Goal: Entertainment & Leisure: Consume media (video, audio)

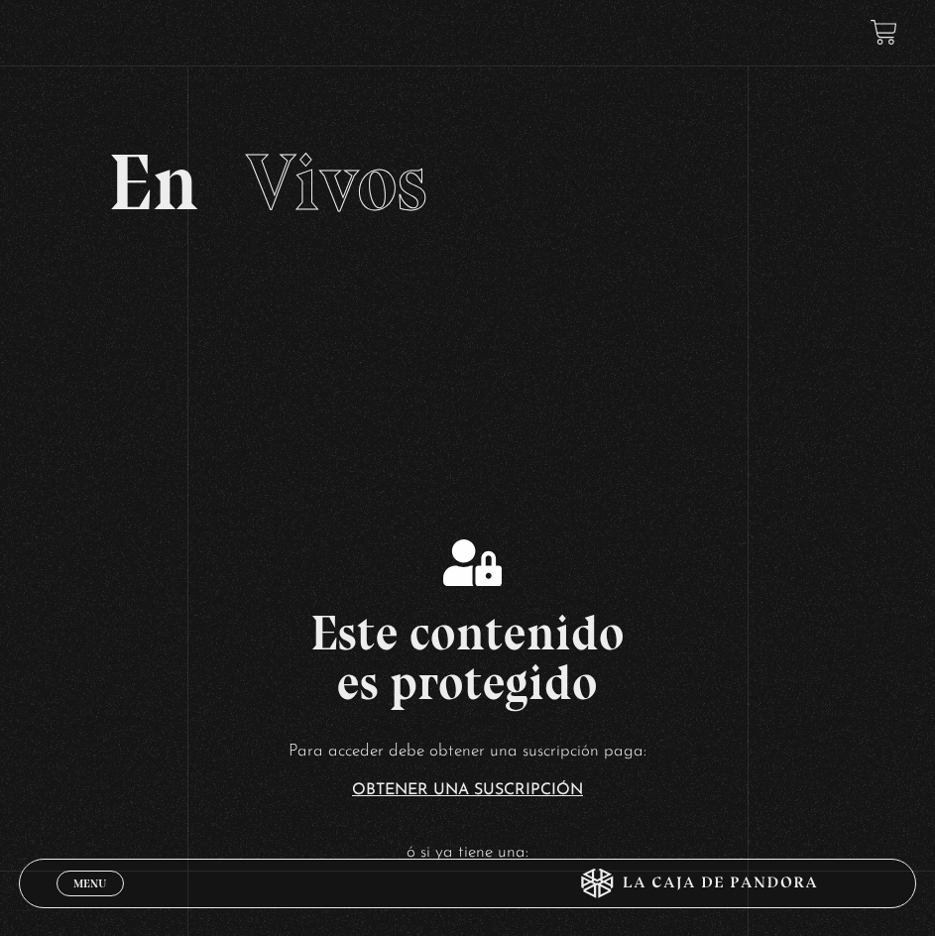
click at [71, 886] on link "Menu Cerrar" at bounding box center [90, 884] width 67 height 26
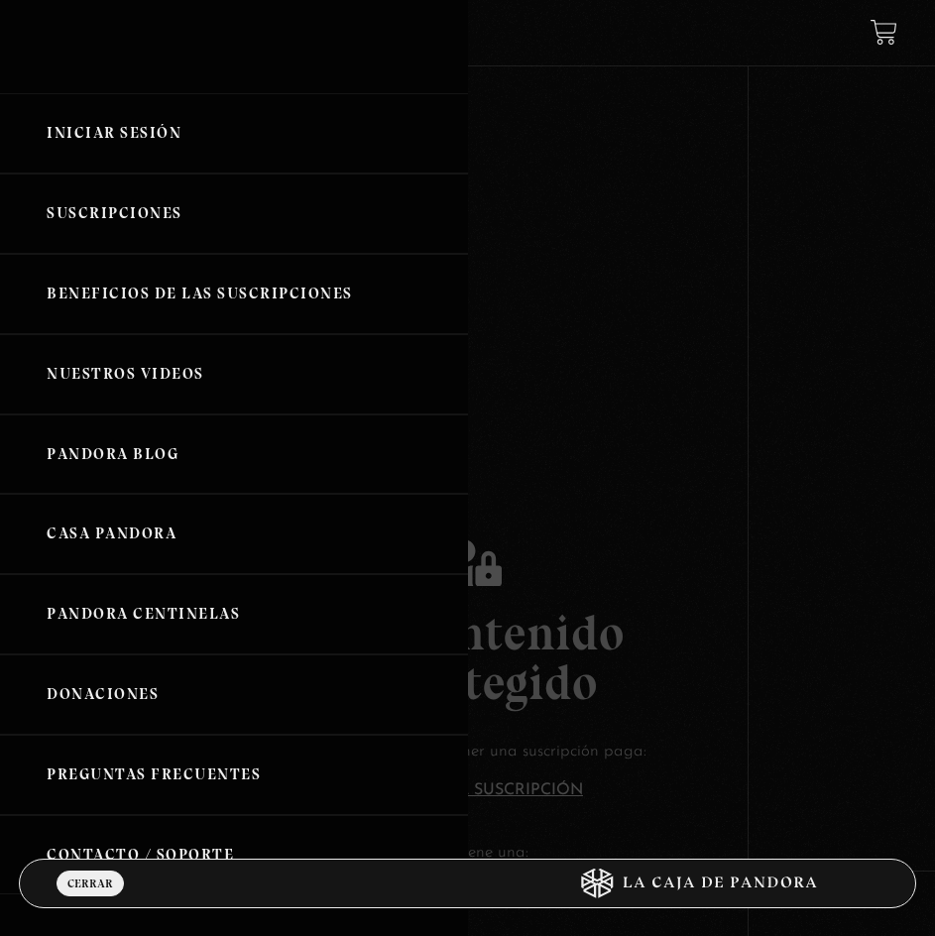
click at [140, 127] on link "Iniciar Sesión" at bounding box center [234, 133] width 468 height 80
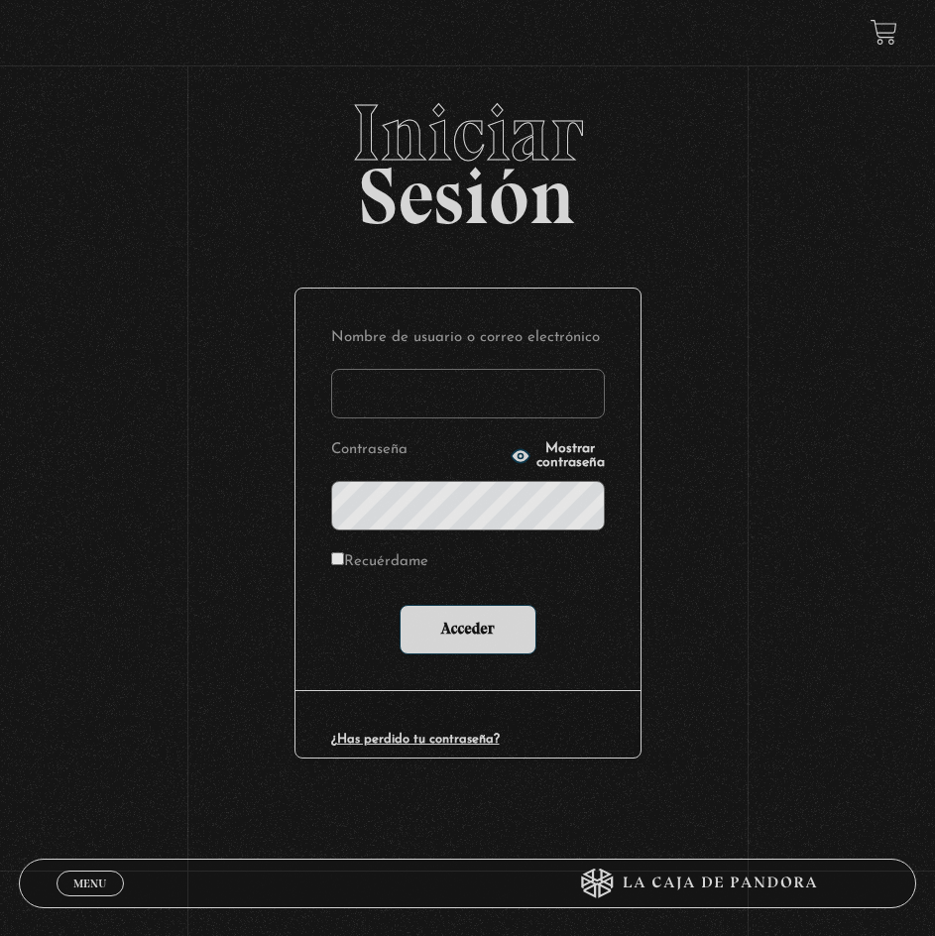
click at [439, 383] on input "Nombre de usuario o correo electrónico" at bounding box center [468, 394] width 274 height 50
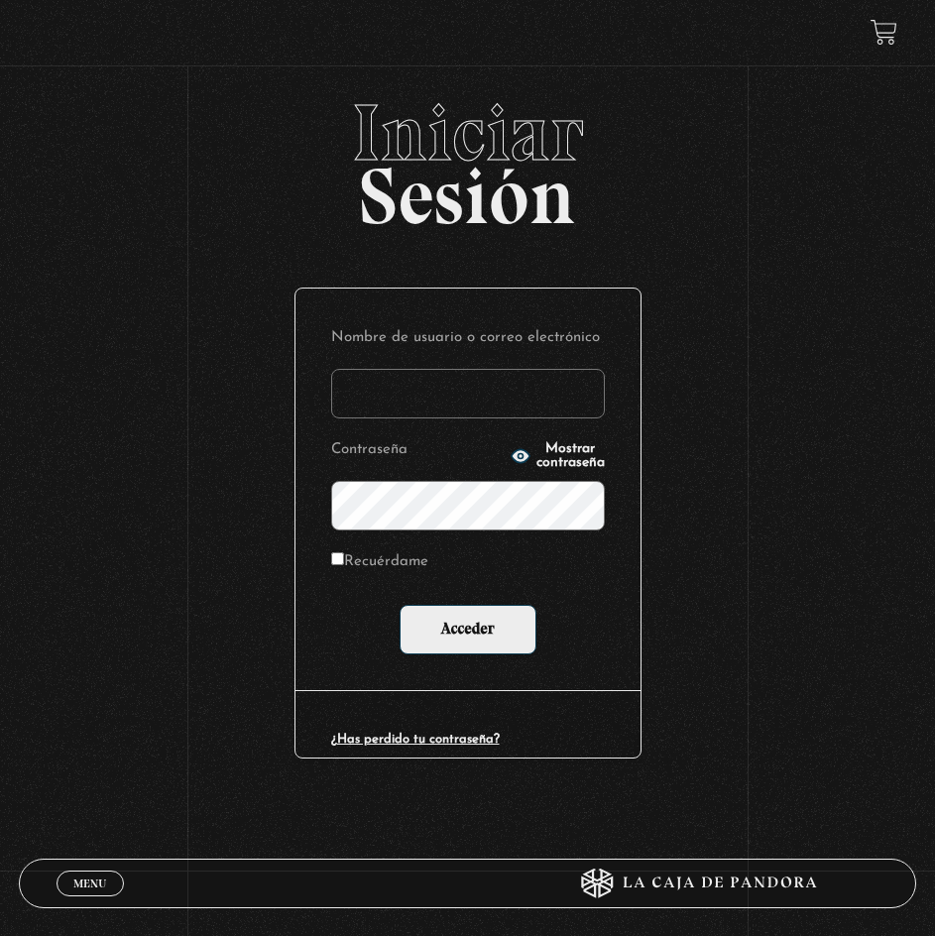
type input "[EMAIL_ADDRESS][PERSON_NAME][DOMAIN_NAME]"
click at [400, 605] on input "Acceder" at bounding box center [468, 630] width 137 height 50
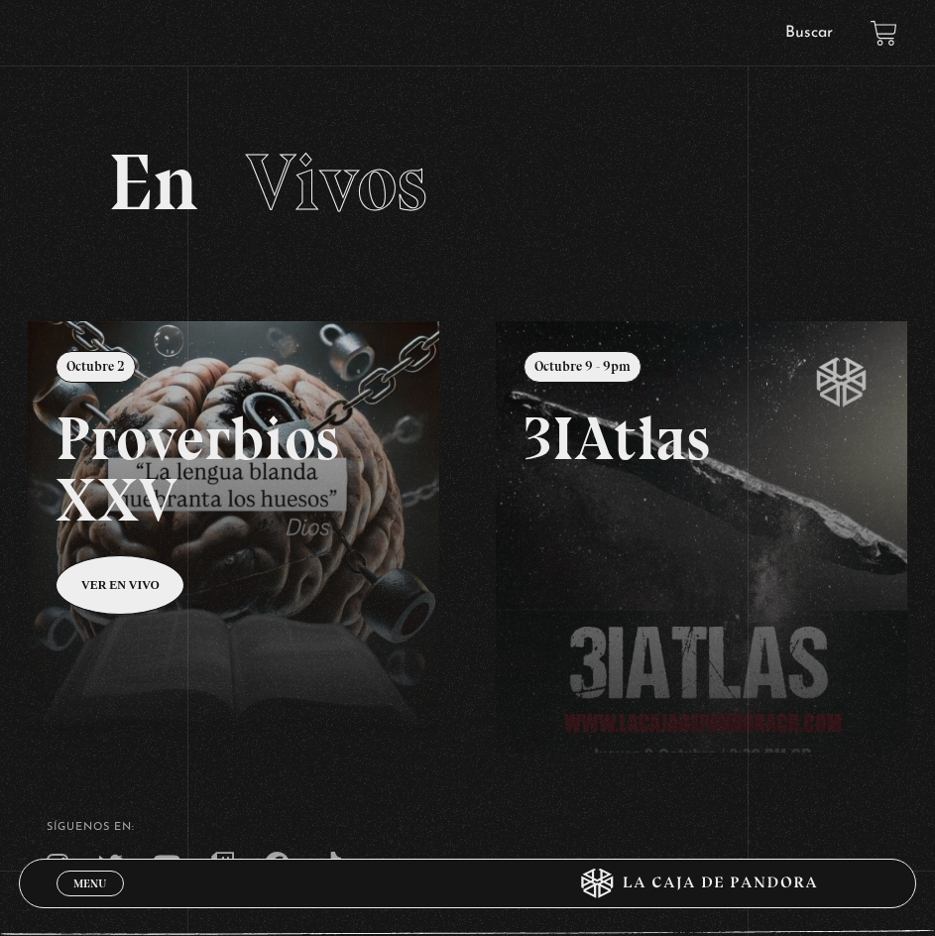
click at [89, 883] on span "Menu" at bounding box center [89, 884] width 33 height 12
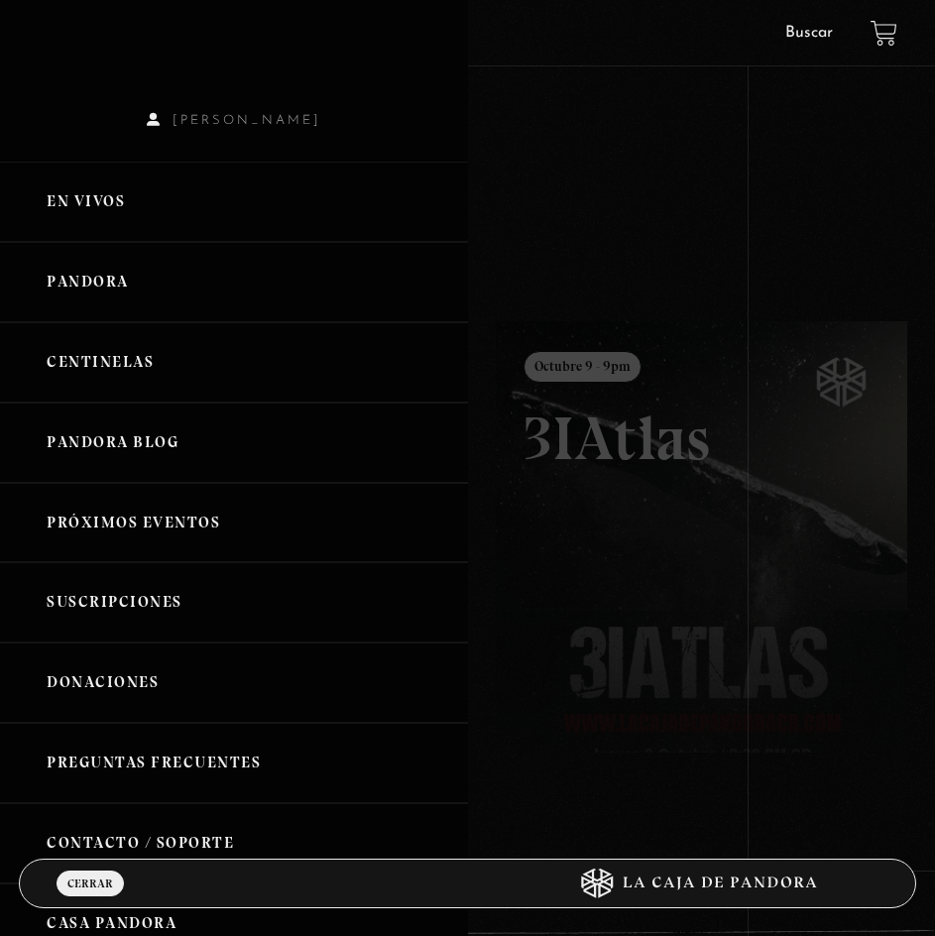
click at [109, 349] on link "Centinelas" at bounding box center [234, 362] width 468 height 80
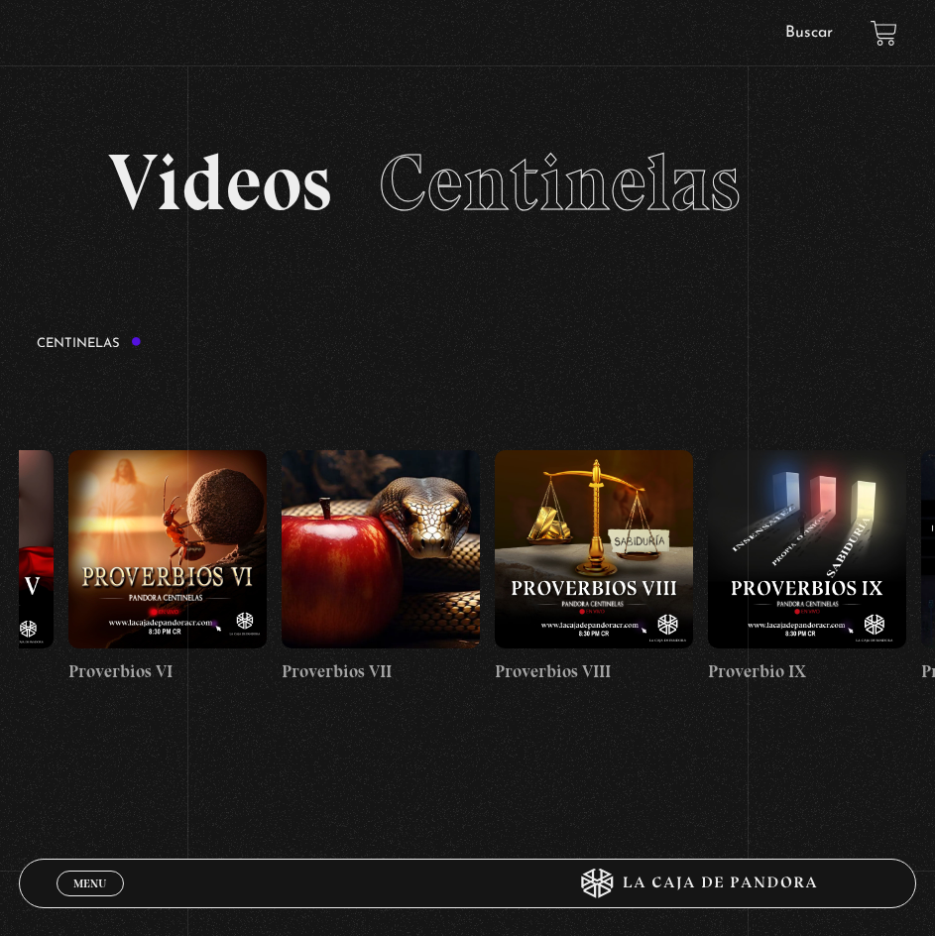
drag, startPoint x: 811, startPoint y: 499, endPoint x: 456, endPoint y: 516, distance: 355.4
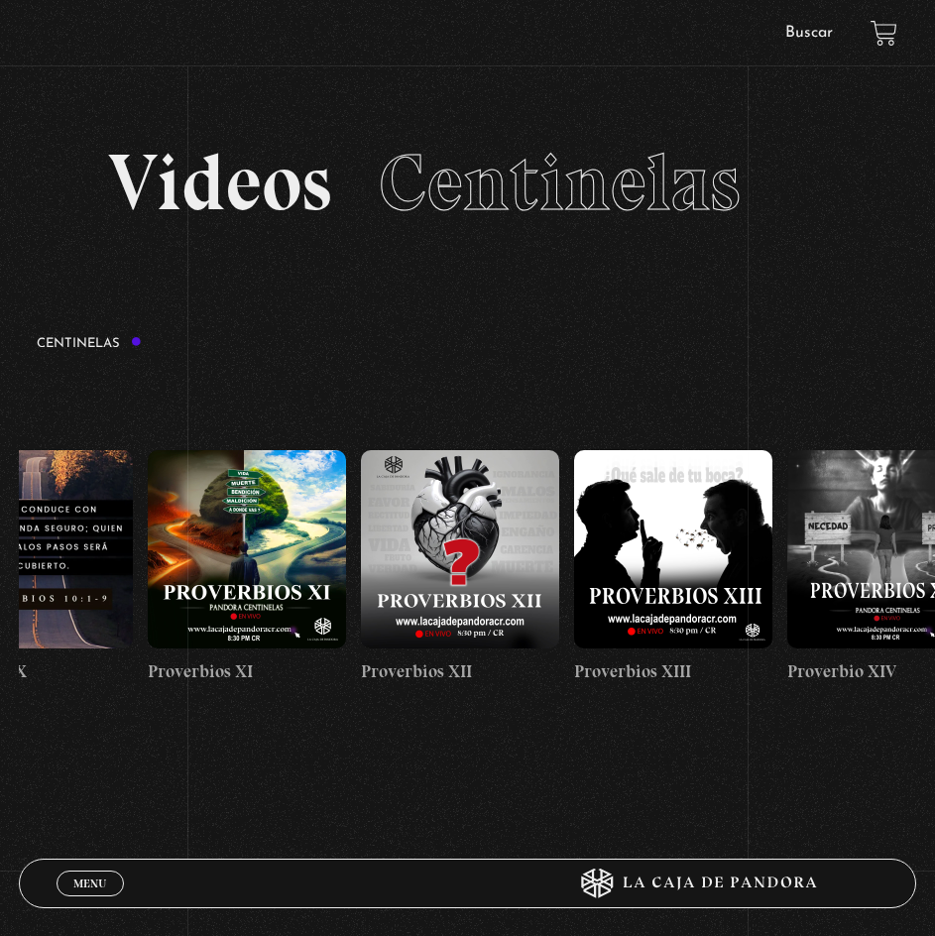
scroll to position [0, 2692]
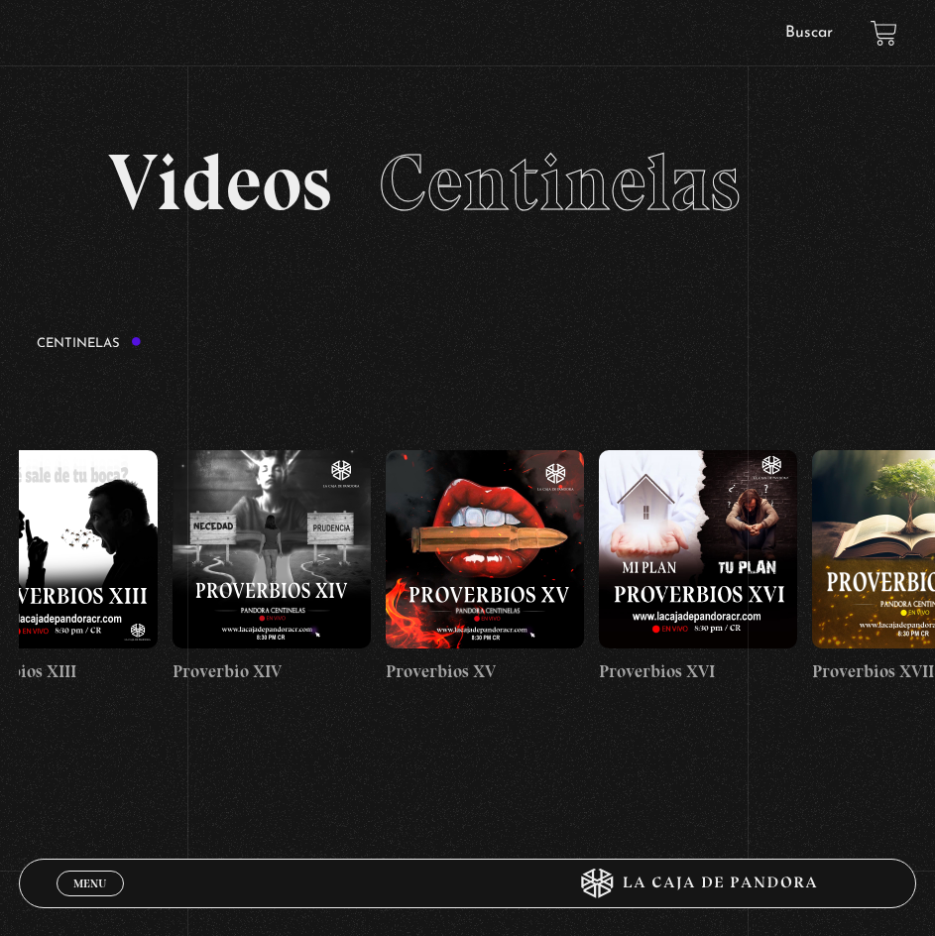
drag, startPoint x: 855, startPoint y: 521, endPoint x: 529, endPoint y: 541, distance: 326.9
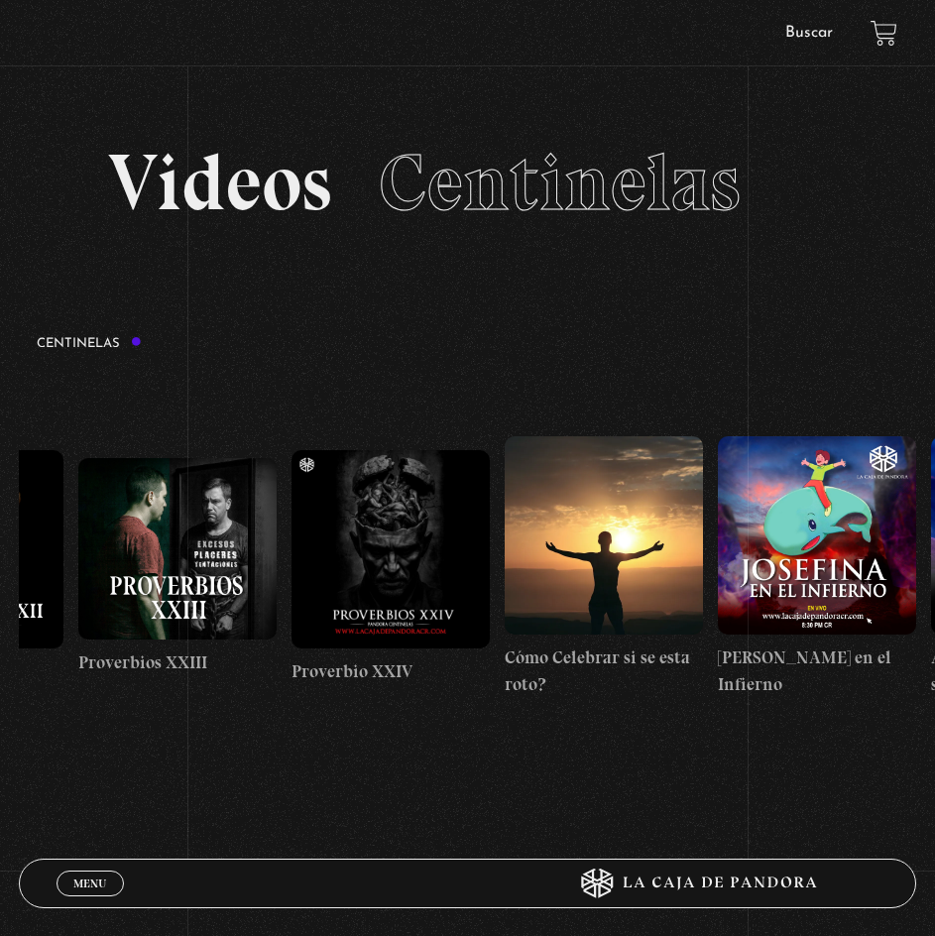
scroll to position [0, 5286]
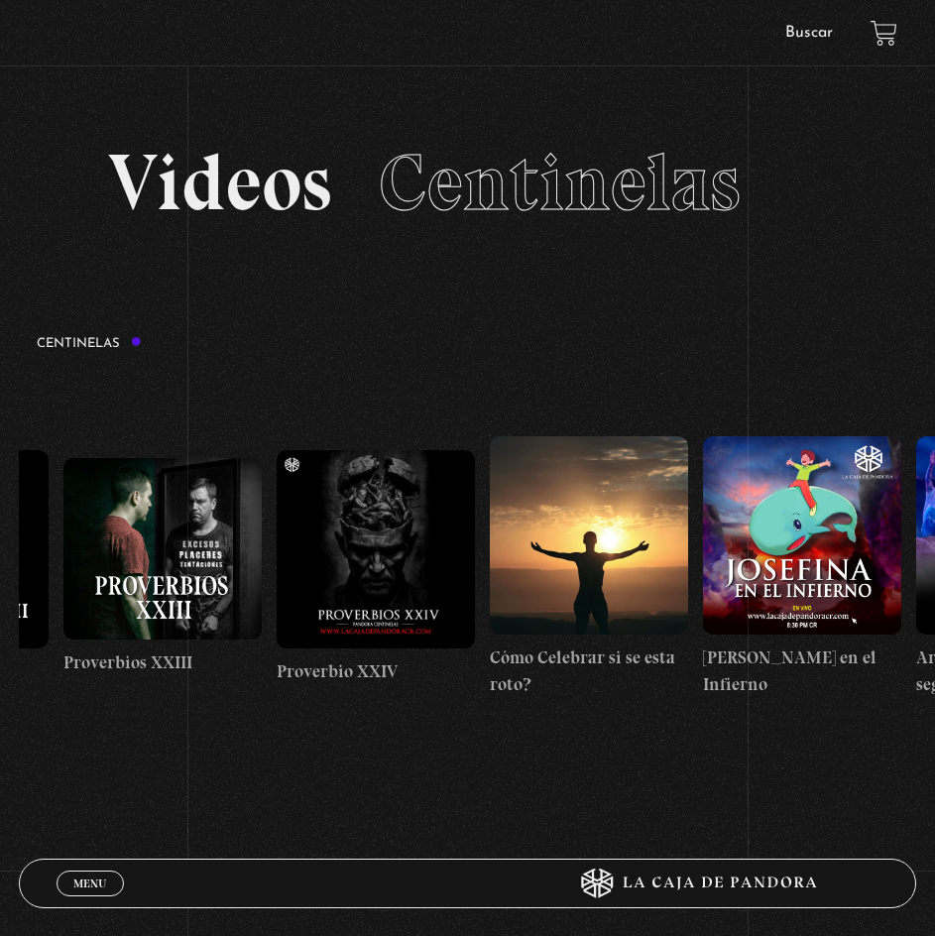
drag, startPoint x: 846, startPoint y: 510, endPoint x: 468, endPoint y: 511, distance: 377.8
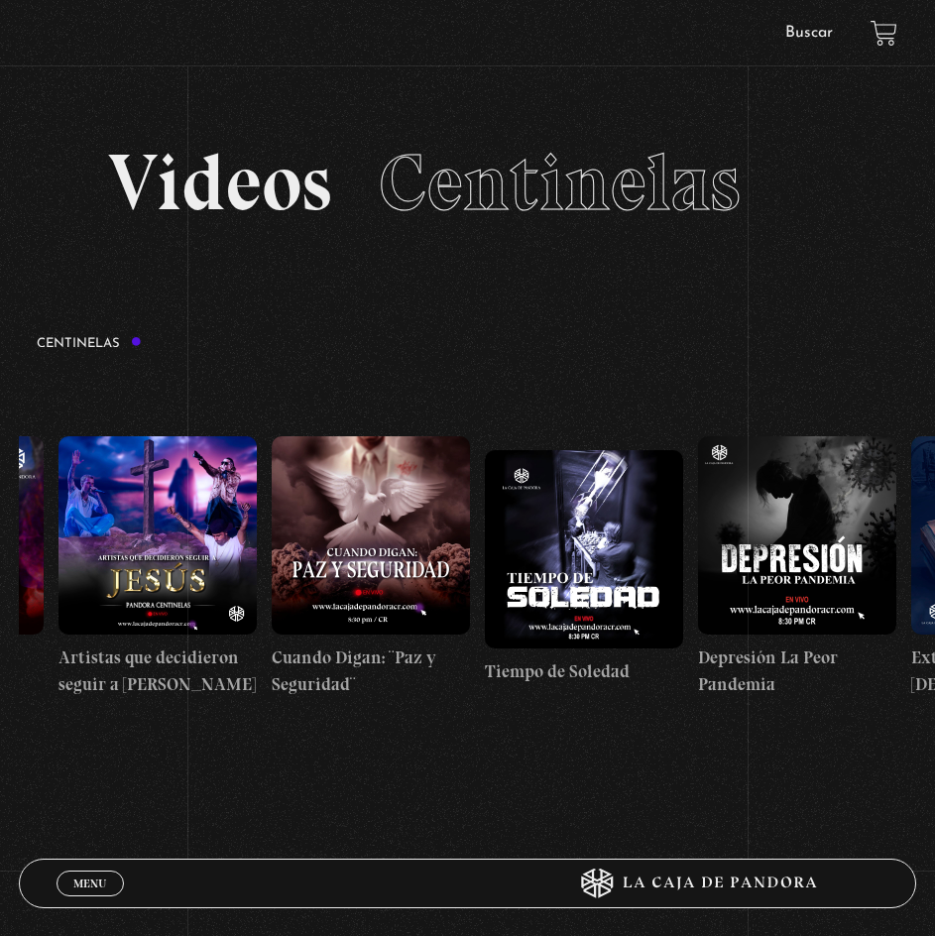
scroll to position [0, 6158]
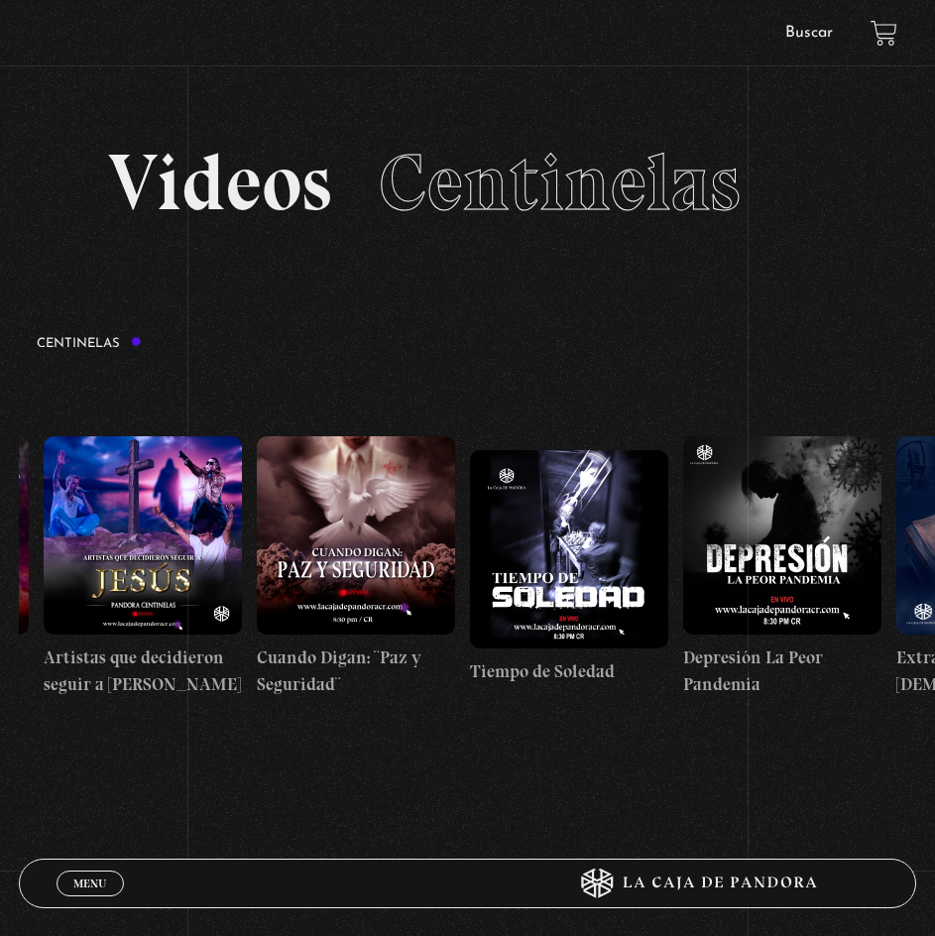
drag, startPoint x: 863, startPoint y: 522, endPoint x: 688, endPoint y: 535, distance: 175.0
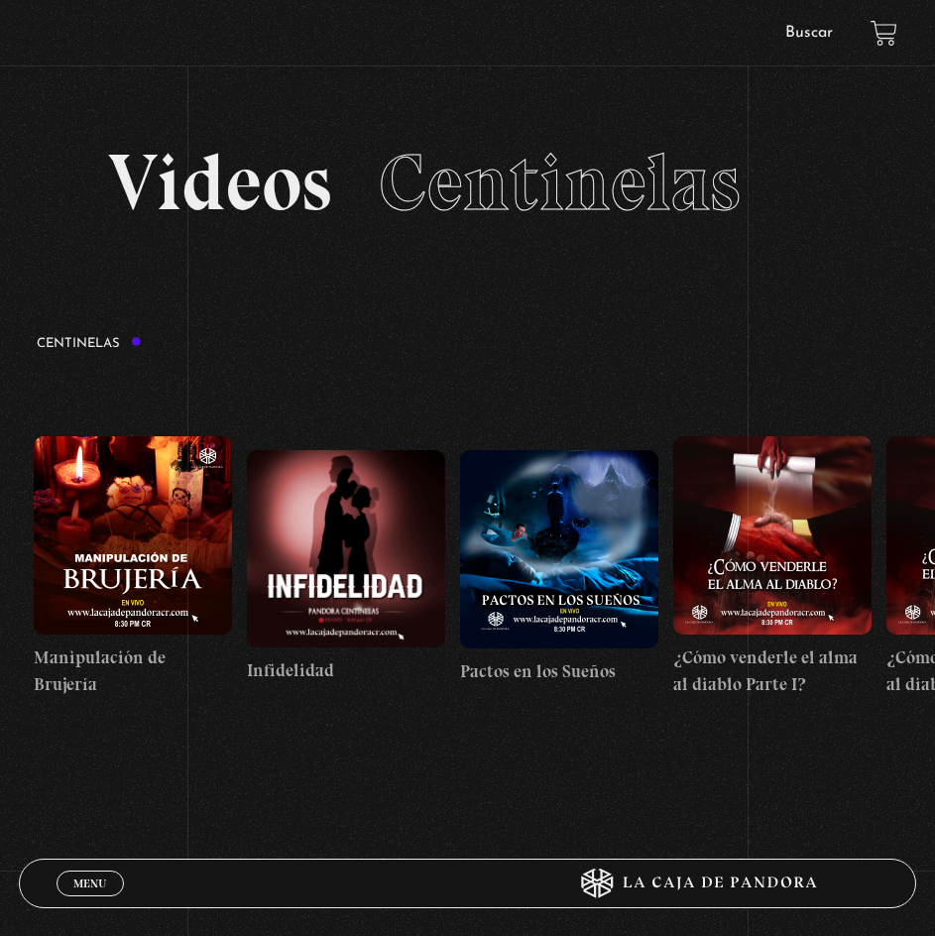
scroll to position [0, 7894]
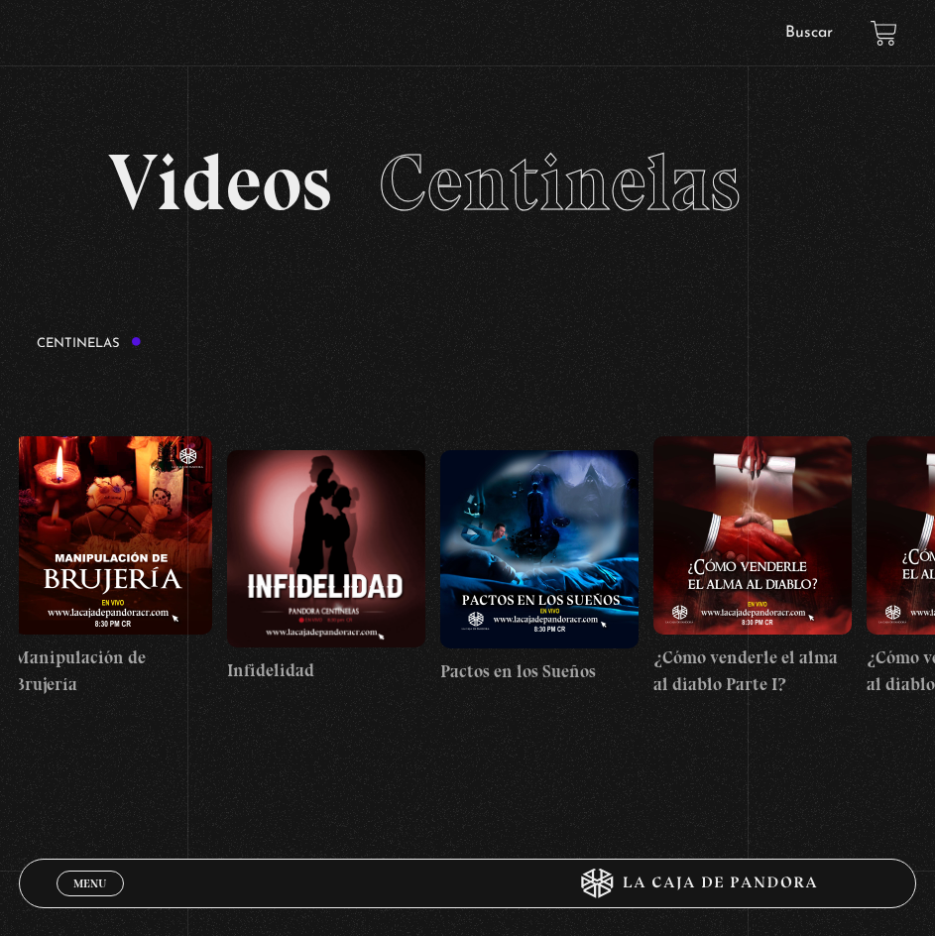
drag, startPoint x: 874, startPoint y: 524, endPoint x: 527, endPoint y: 512, distance: 347.3
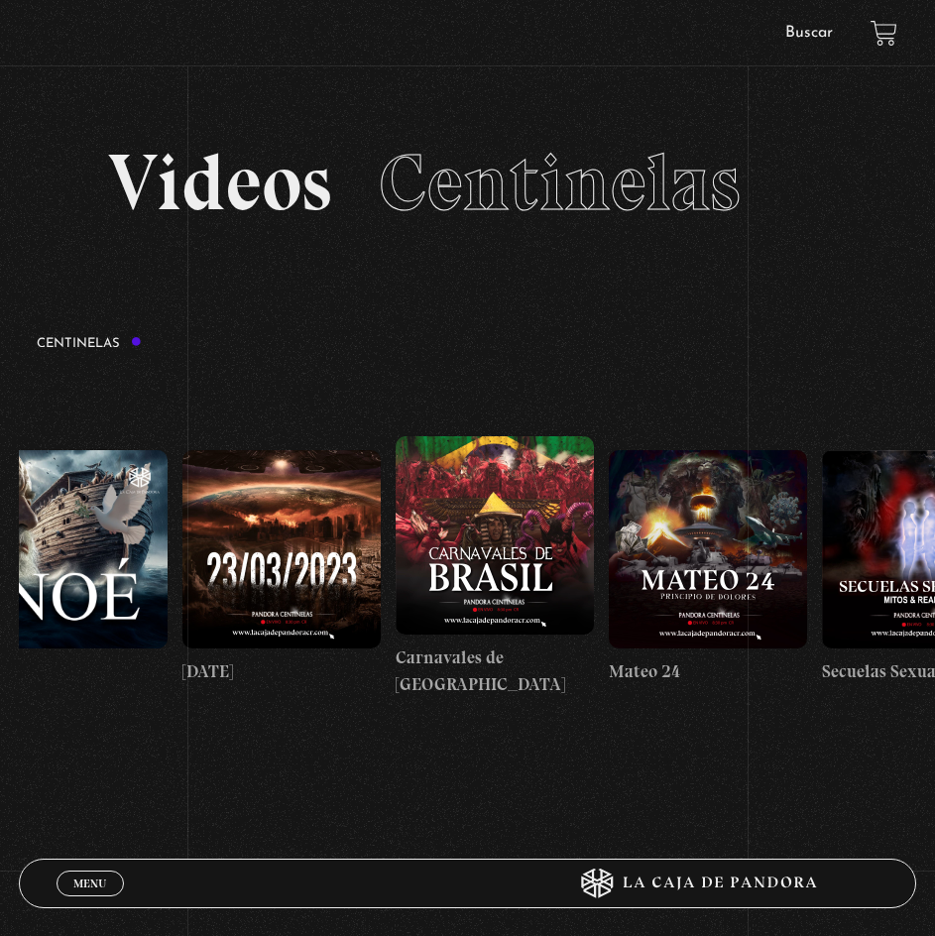
scroll to position [0, 9222]
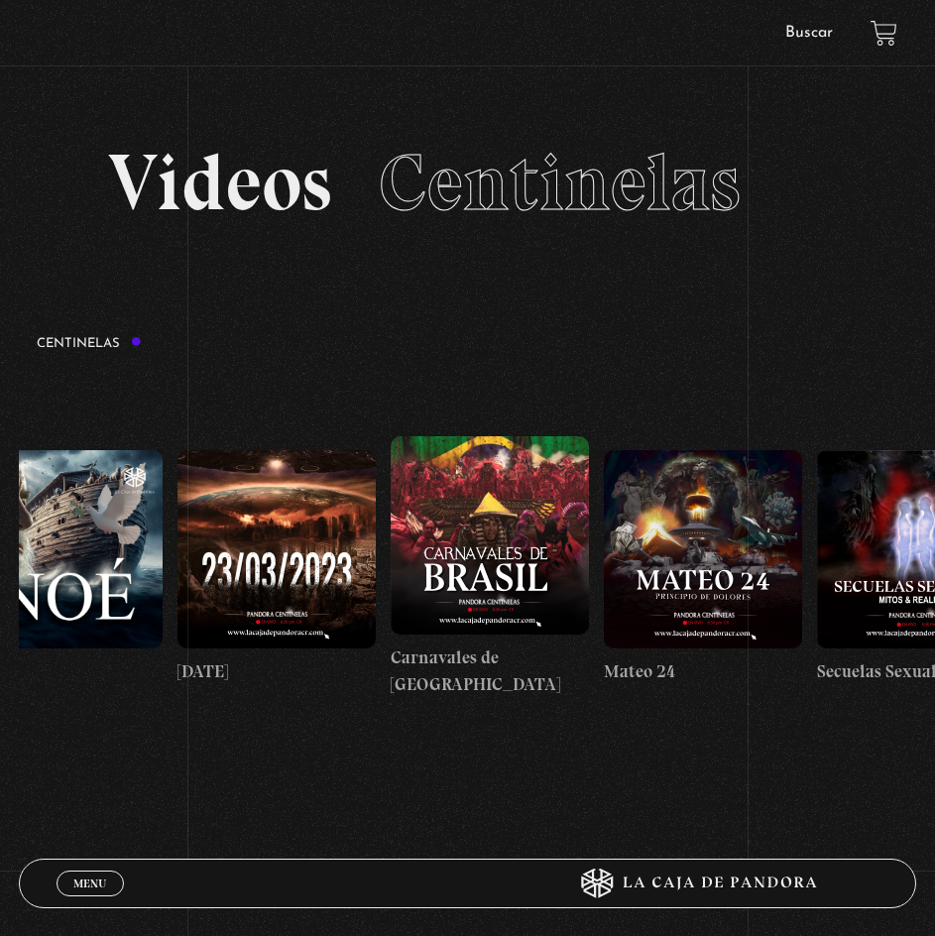
drag, startPoint x: 847, startPoint y: 517, endPoint x: 581, endPoint y: 528, distance: 266.0
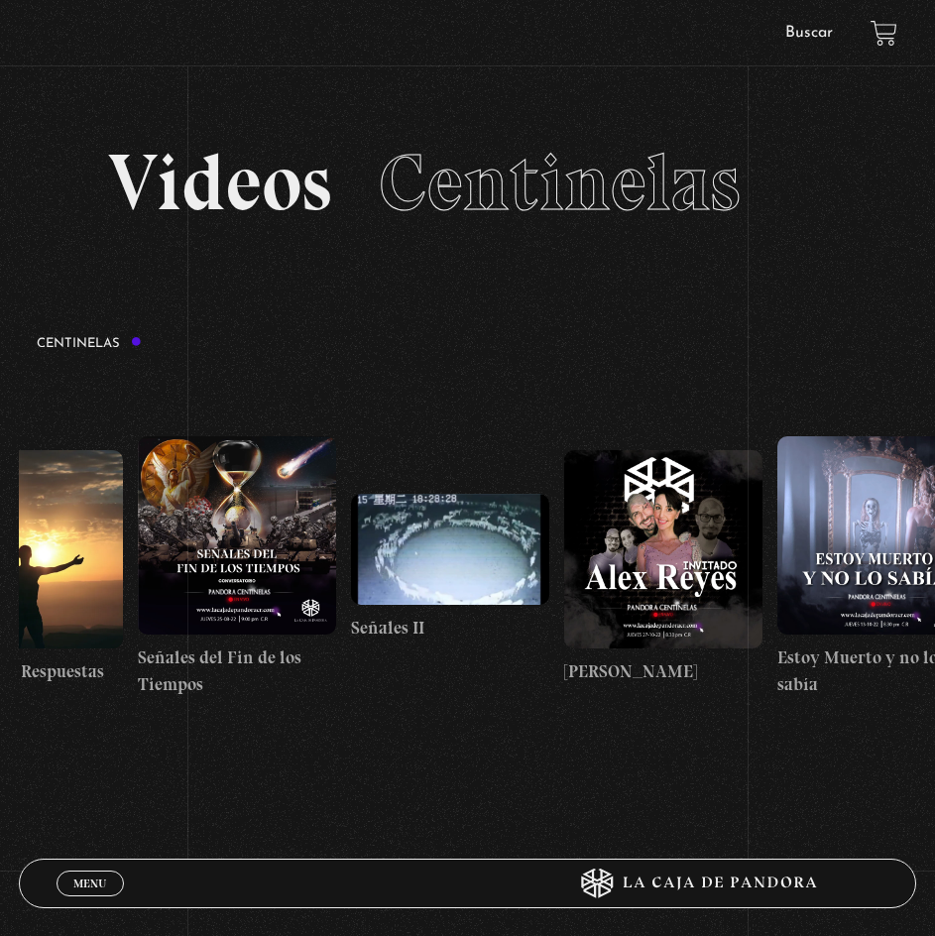
scroll to position [0, 10983]
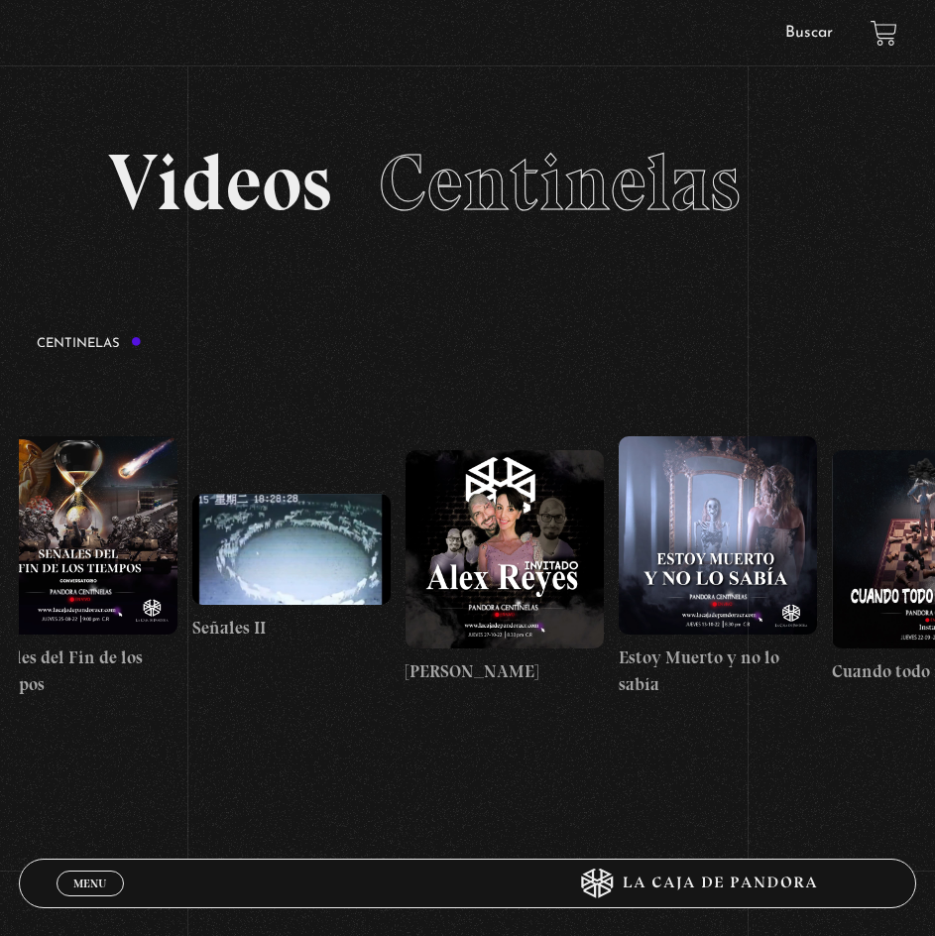
drag, startPoint x: 840, startPoint y: 529, endPoint x: 457, endPoint y: 543, distance: 383.1
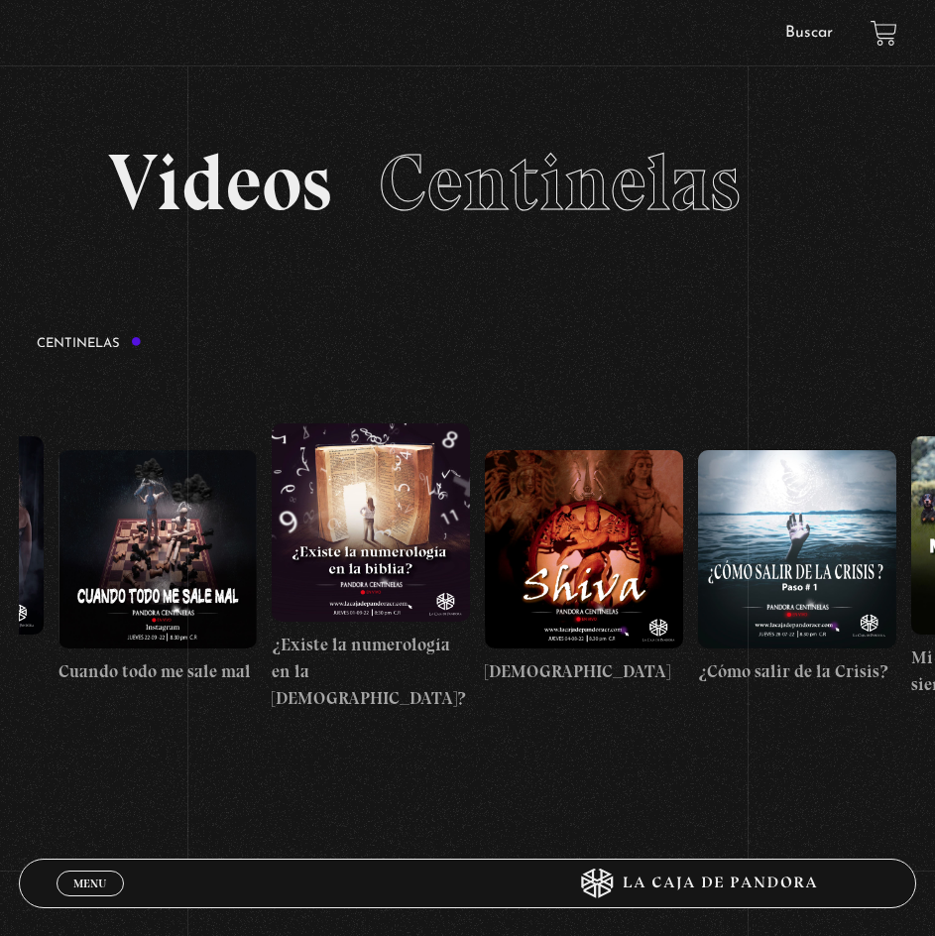
scroll to position [0, 11920]
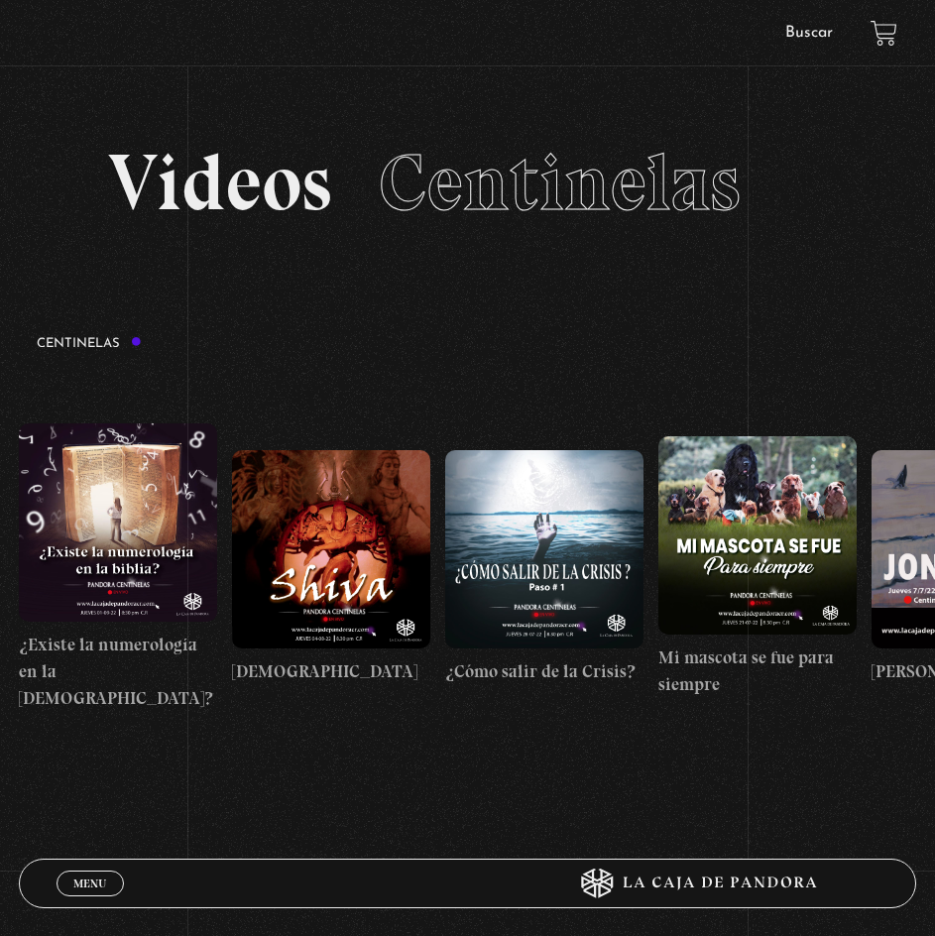
drag, startPoint x: 827, startPoint y: 514, endPoint x: 623, endPoint y: 521, distance: 204.4
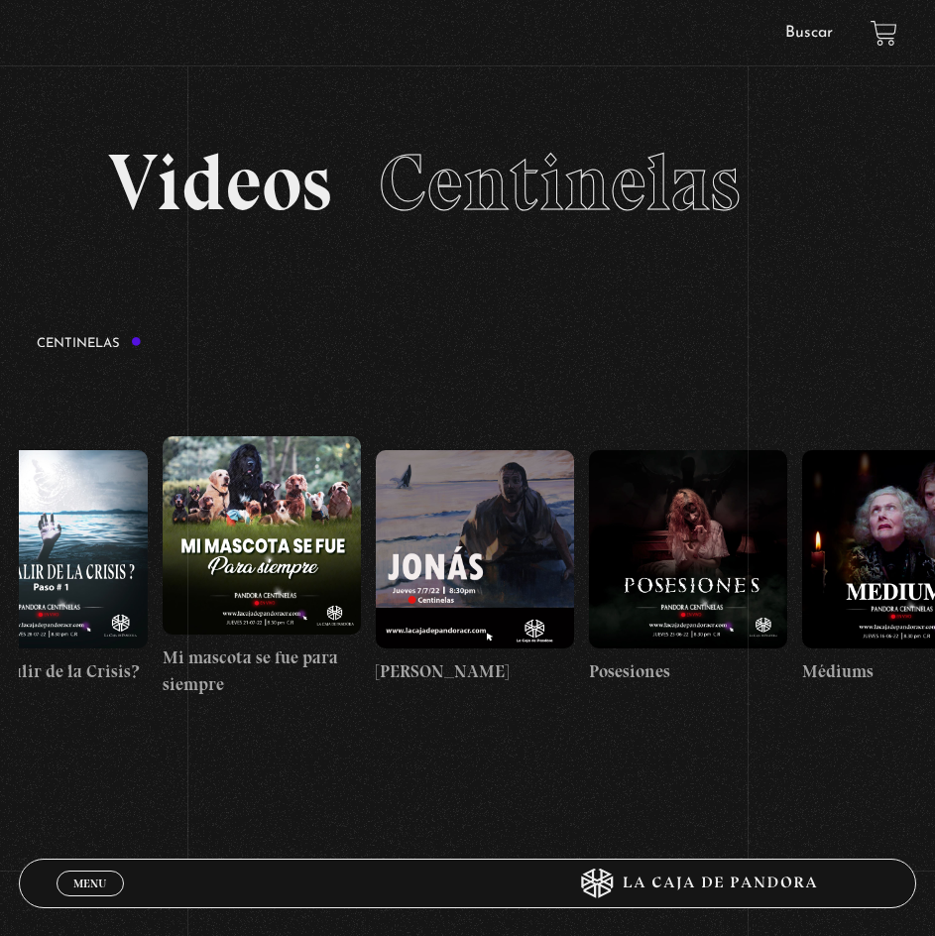
drag, startPoint x: 840, startPoint y: 504, endPoint x: 740, endPoint y: 517, distance: 101.0
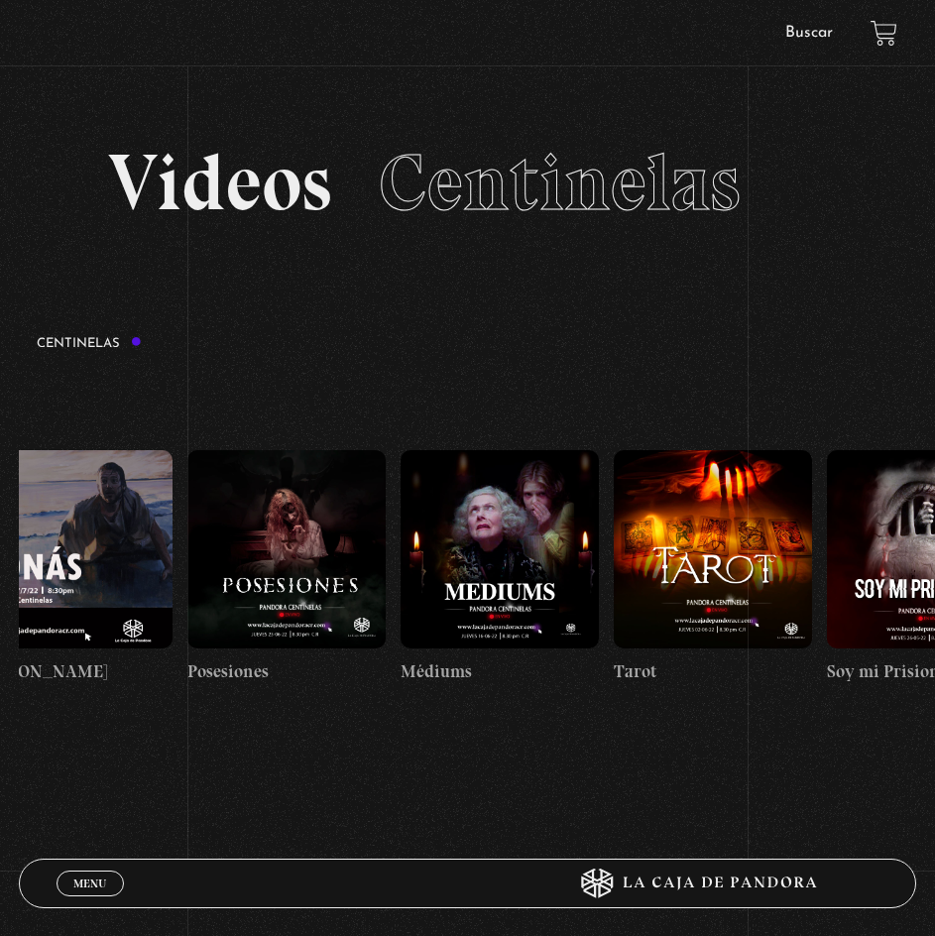
scroll to position [0, 13060]
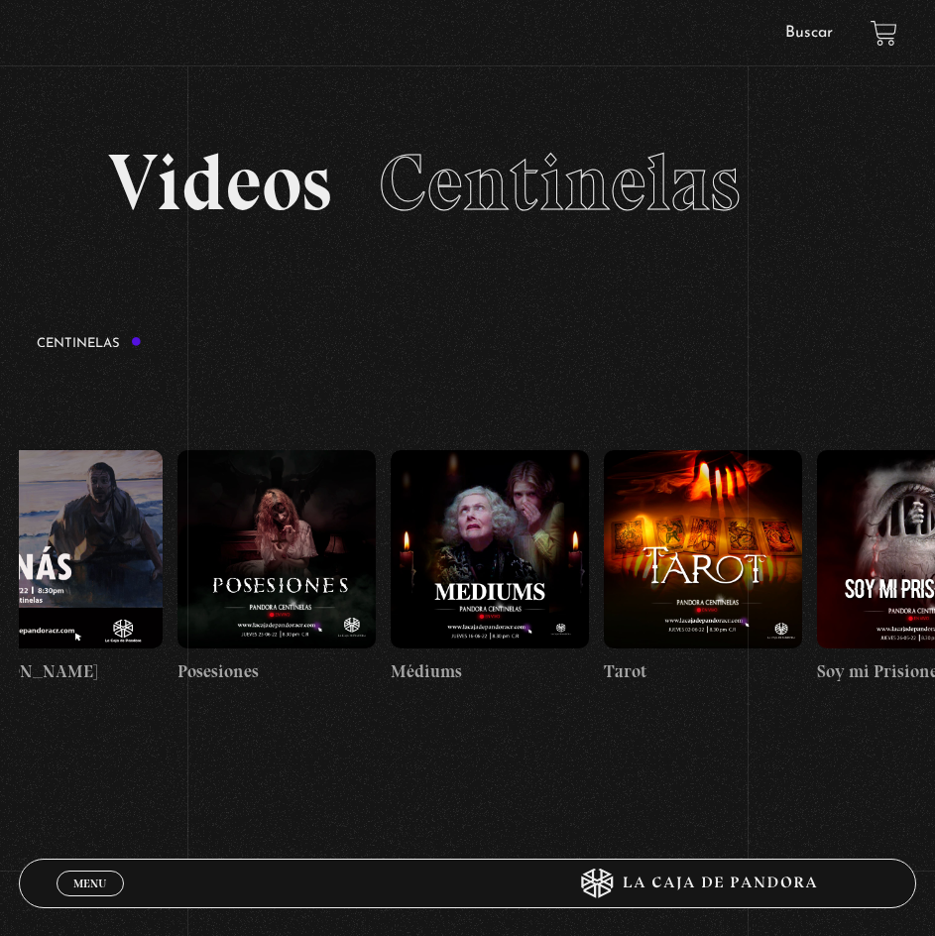
drag, startPoint x: 826, startPoint y: 512, endPoint x: 746, endPoint y: 522, distance: 80.9
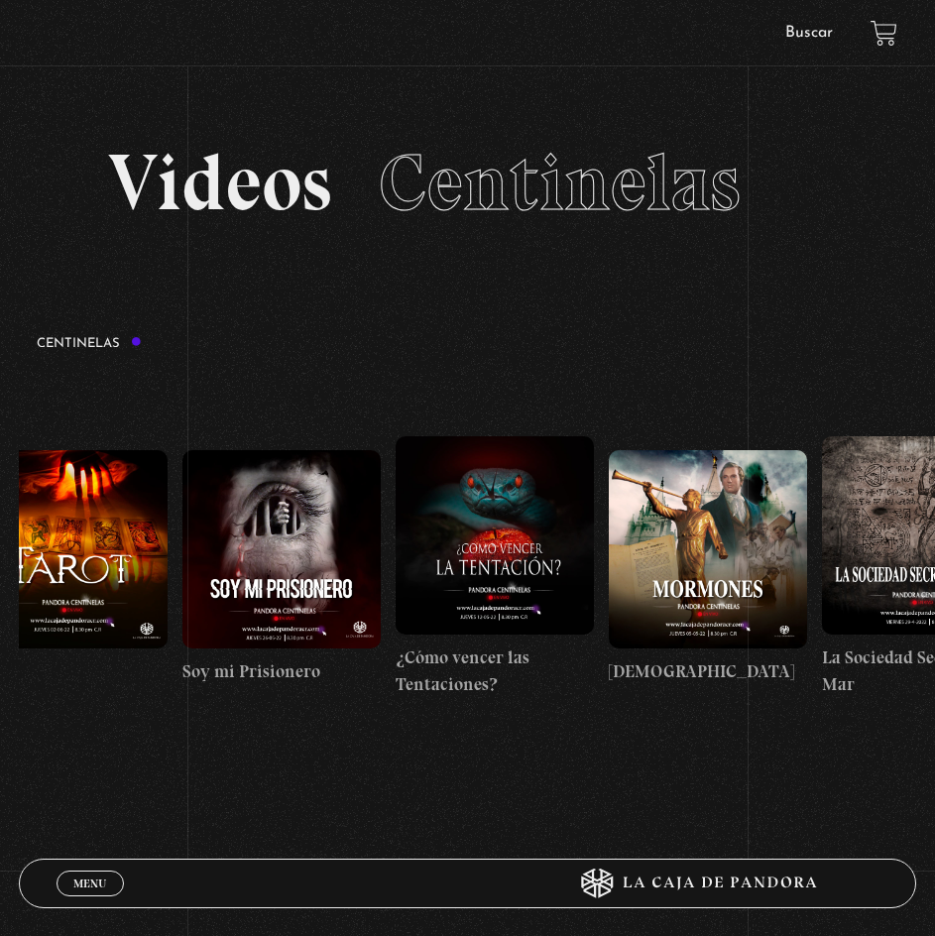
scroll to position [0, 13705]
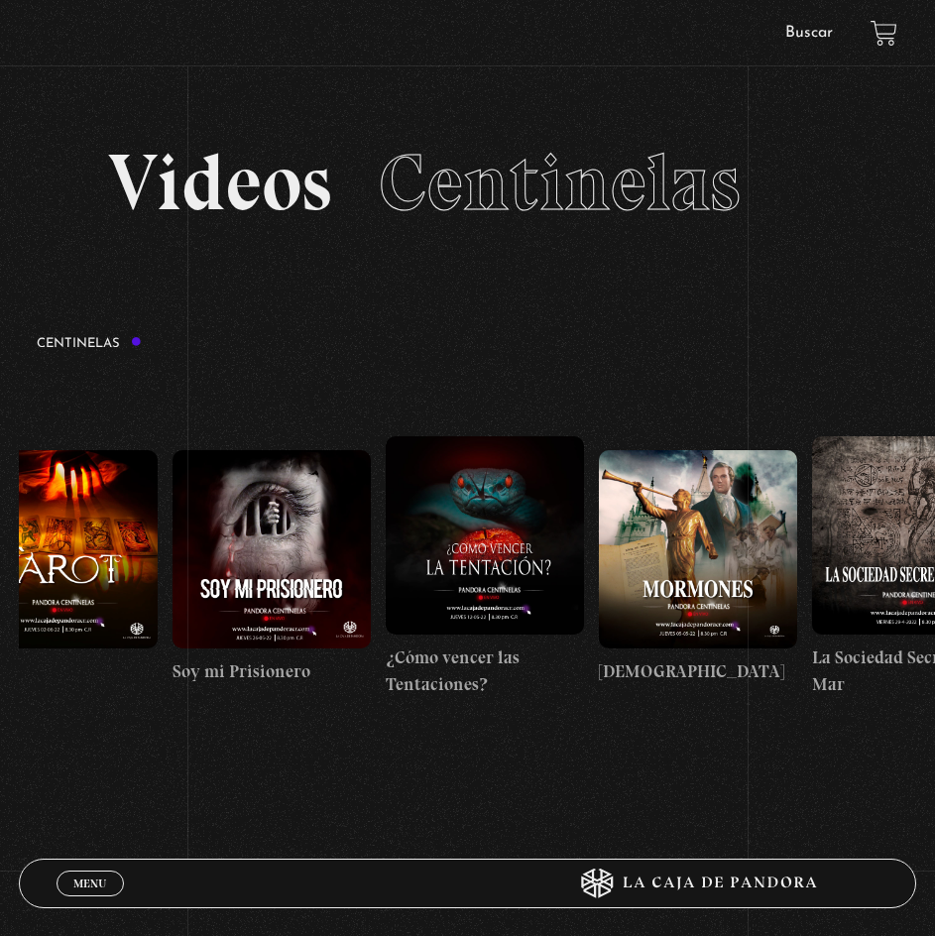
drag, startPoint x: 849, startPoint y: 504, endPoint x: 720, endPoint y: 525, distance: 130.6
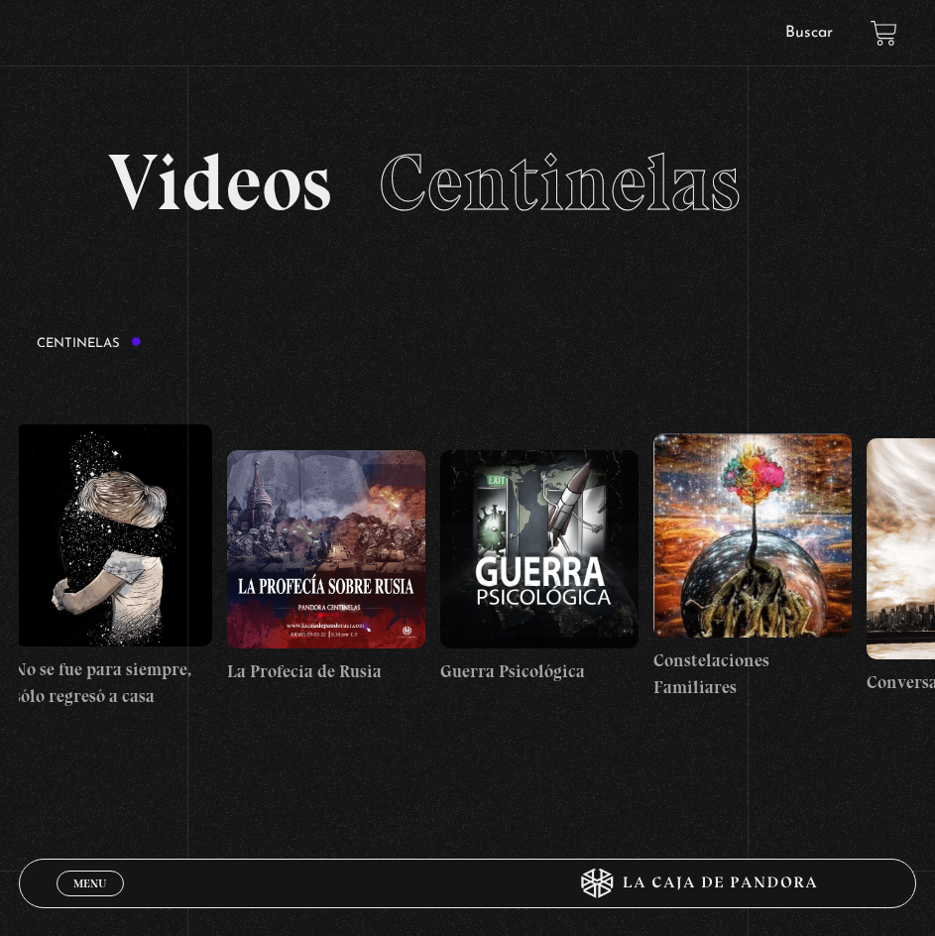
scroll to position [0, 15153]
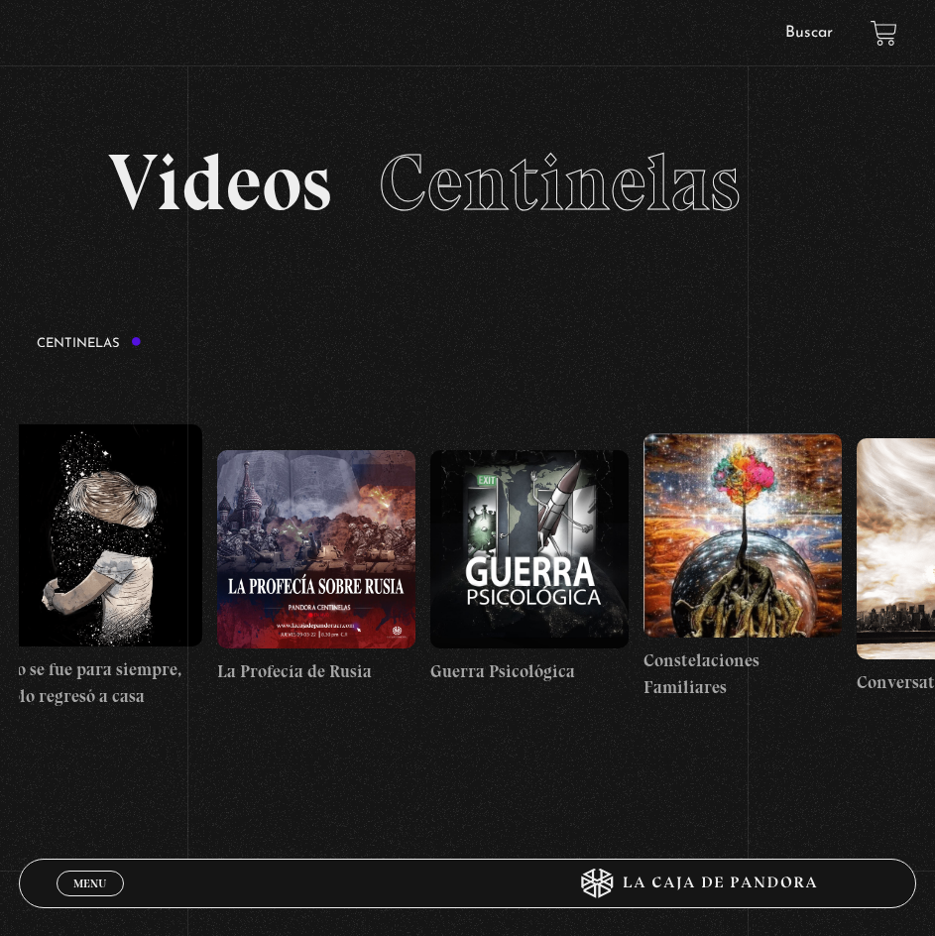
drag, startPoint x: 851, startPoint y: 508, endPoint x: 561, endPoint y: 540, distance: 291.4
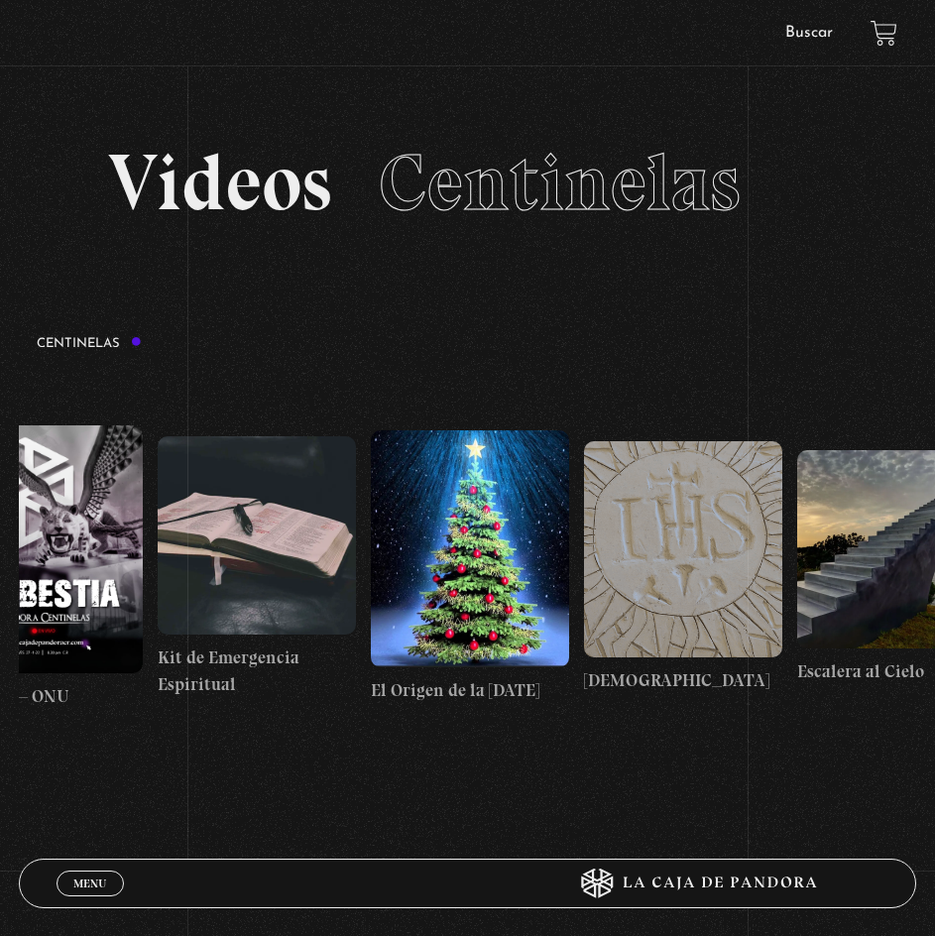
scroll to position [0, 16283]
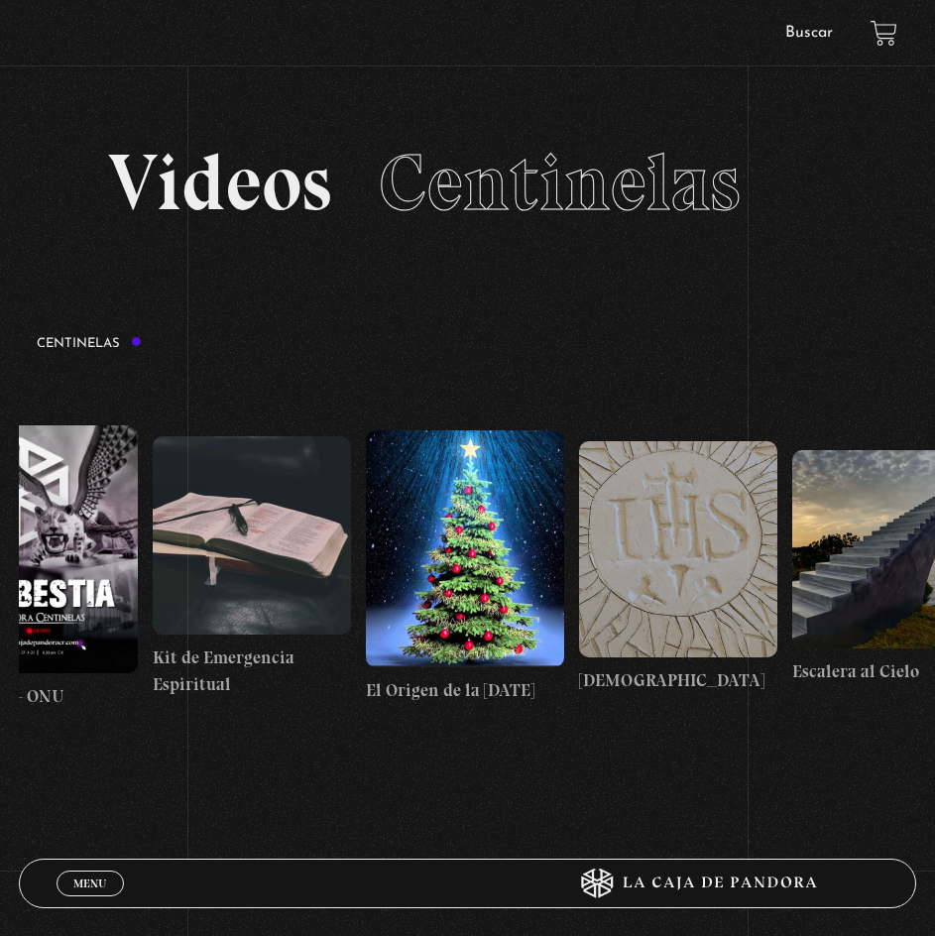
drag, startPoint x: 849, startPoint y: 497, endPoint x: 623, endPoint y: 539, distance: 230.1
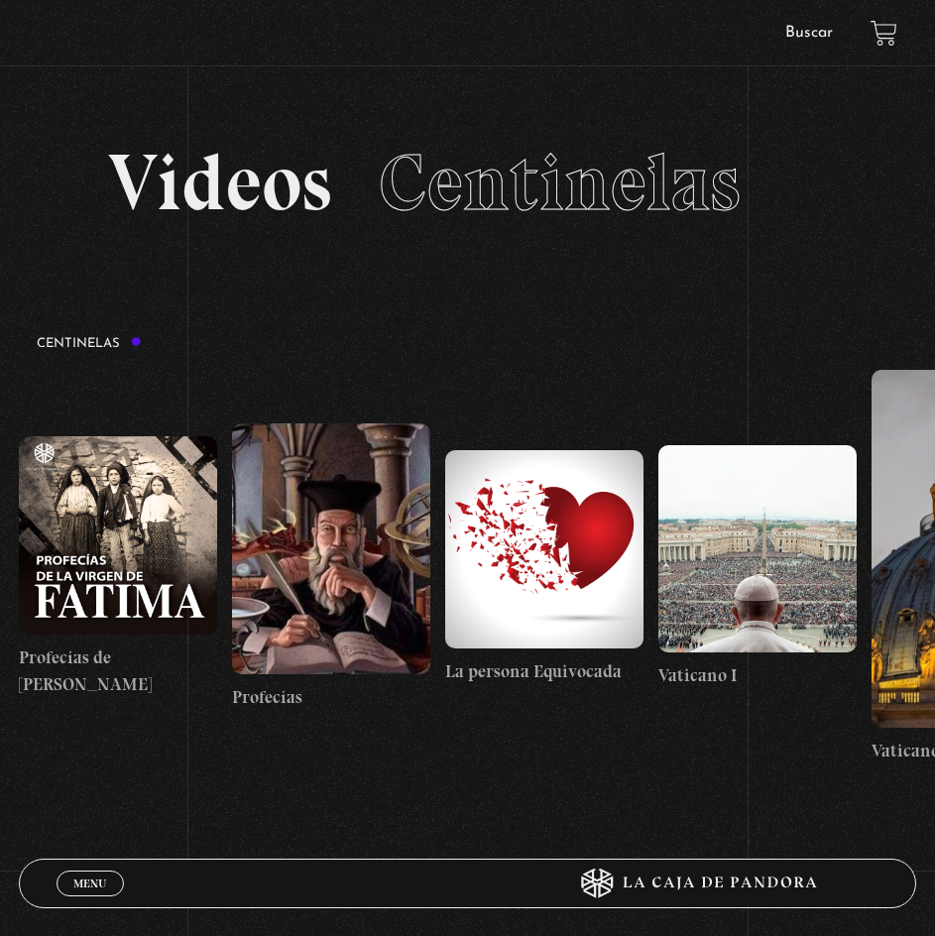
scroll to position [0, 17503]
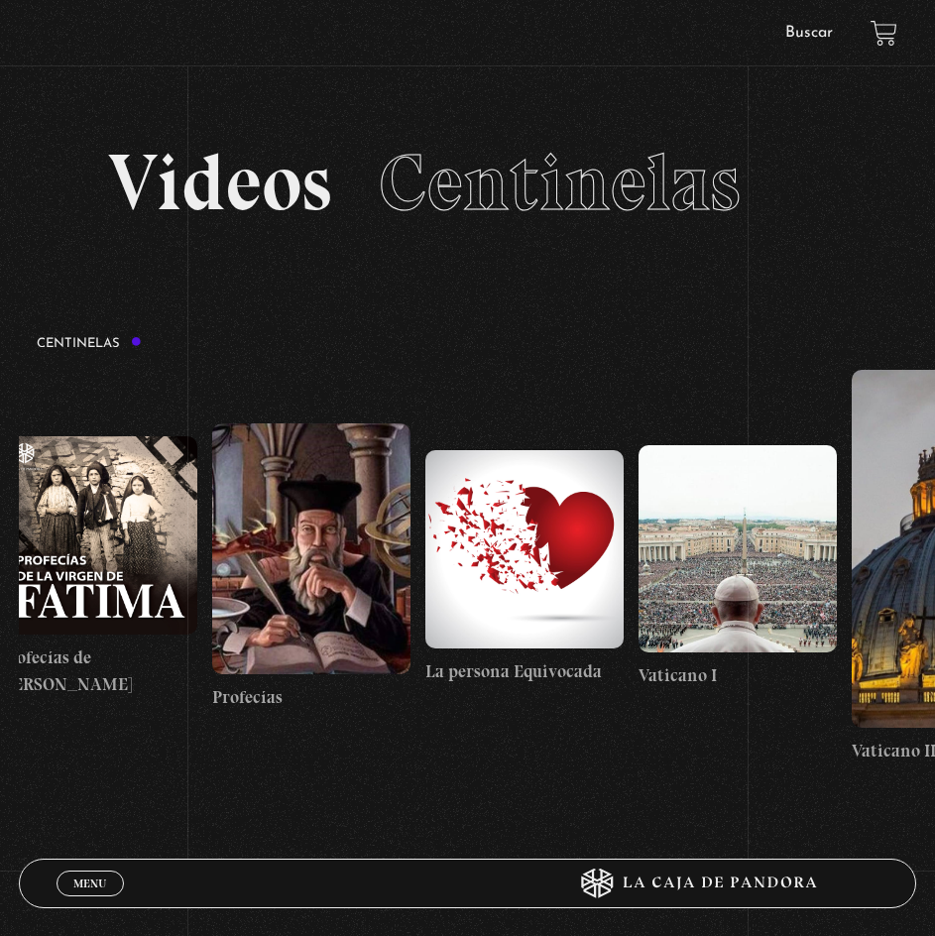
drag, startPoint x: 856, startPoint y: 504, endPoint x: 612, endPoint y: 530, distance: 245.3
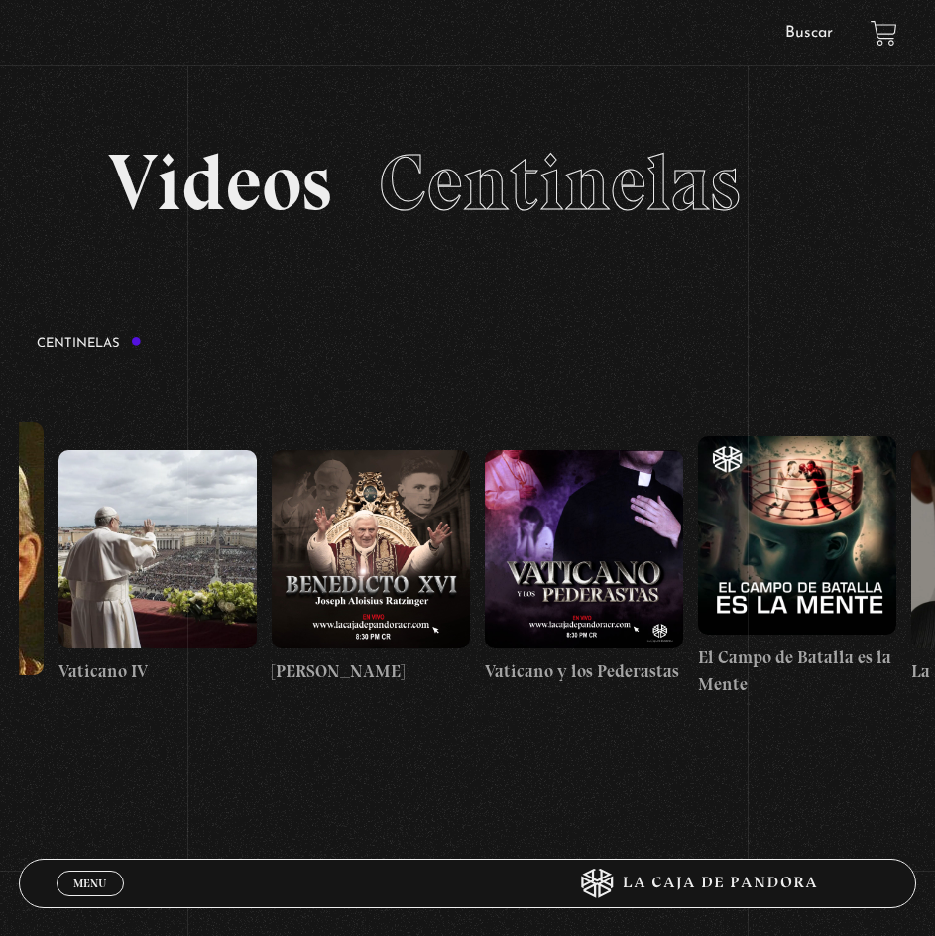
drag, startPoint x: 847, startPoint y: 487, endPoint x: 597, endPoint y: 507, distance: 250.7
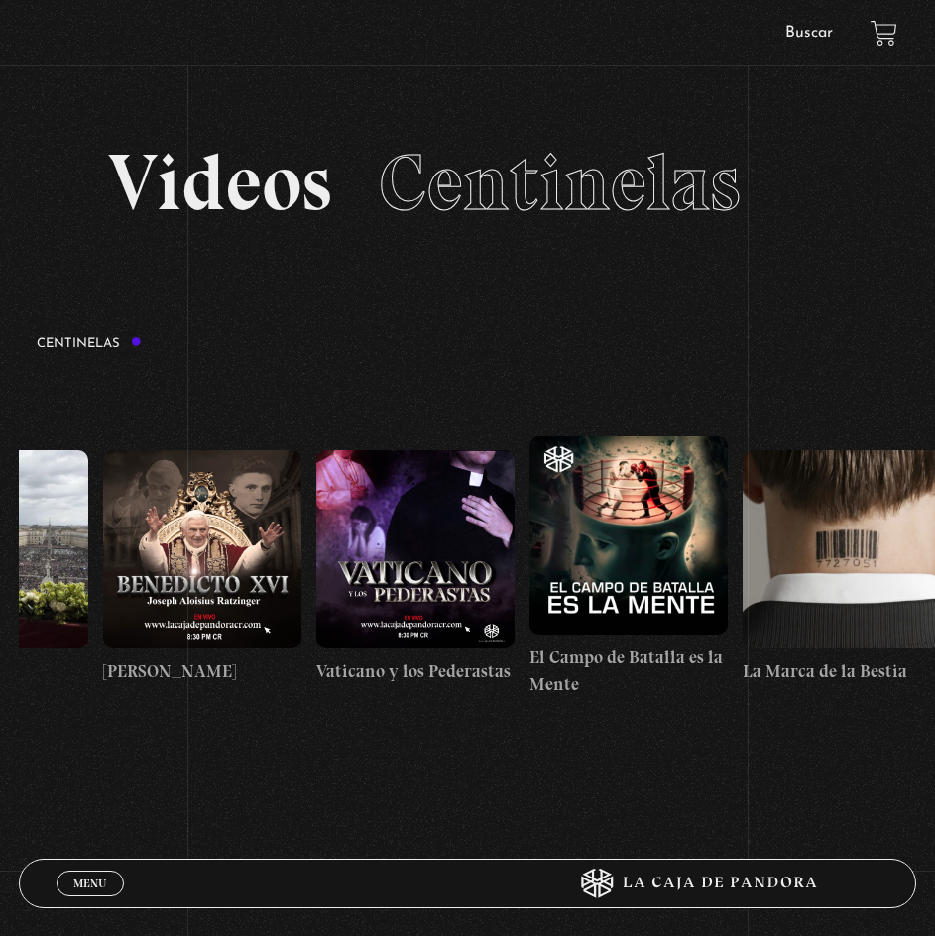
scroll to position [0, 18936]
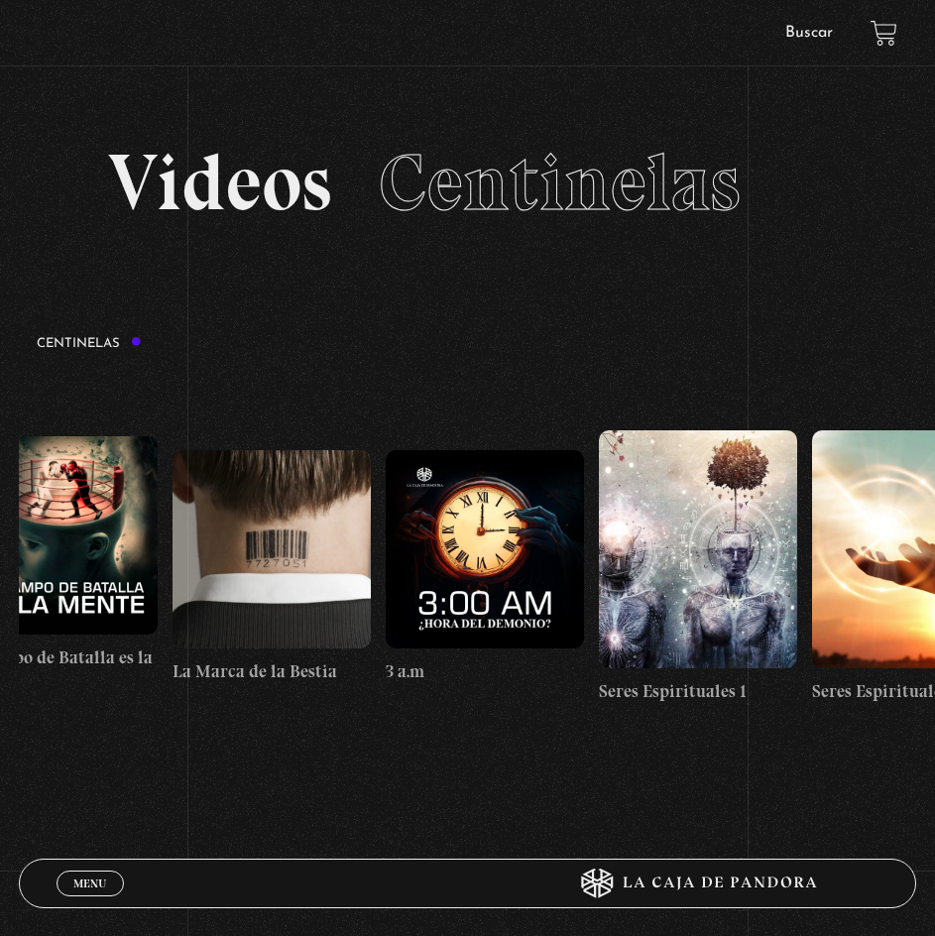
drag, startPoint x: 842, startPoint y: 489, endPoint x: 697, endPoint y: 504, distance: 145.5
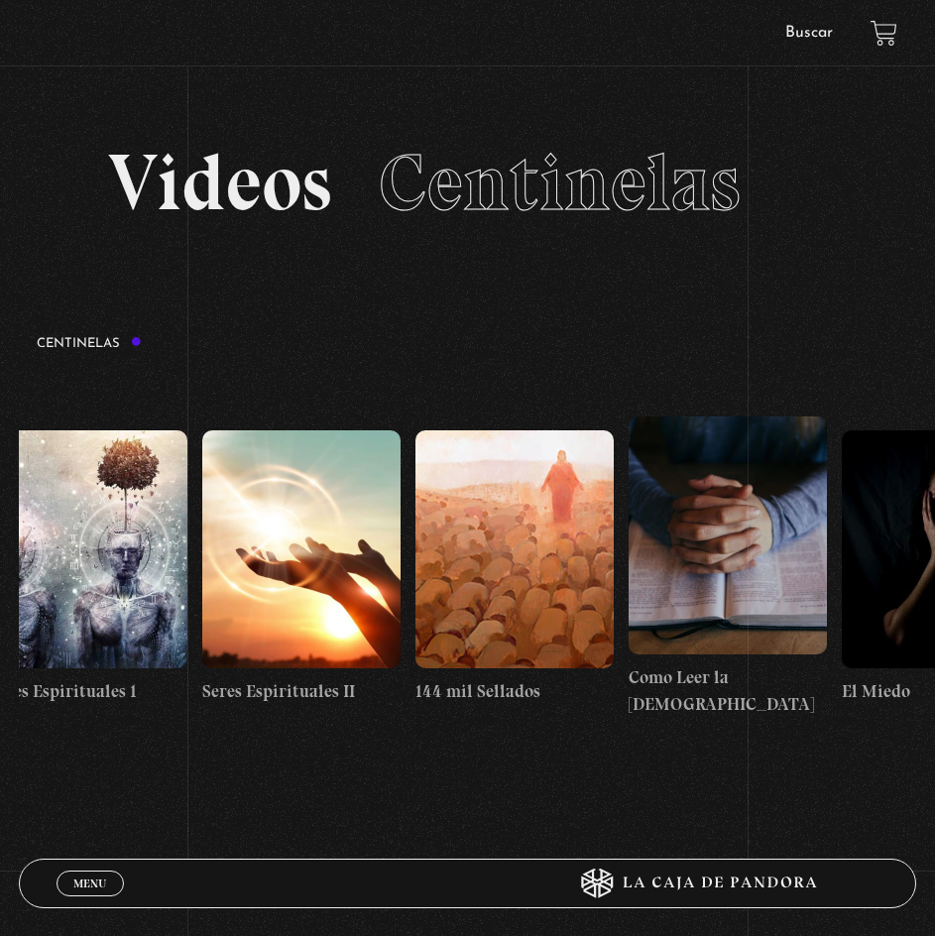
scroll to position [0, 20086]
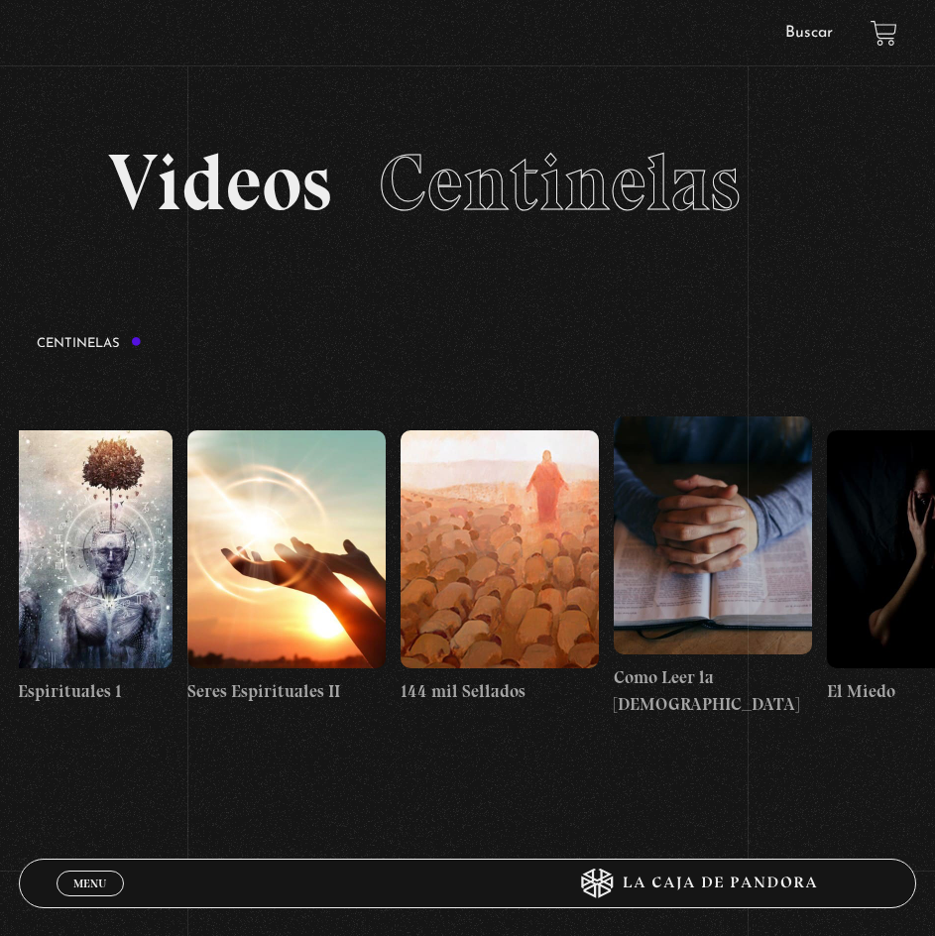
drag, startPoint x: 858, startPoint y: 486, endPoint x: 734, endPoint y: 495, distance: 124.3
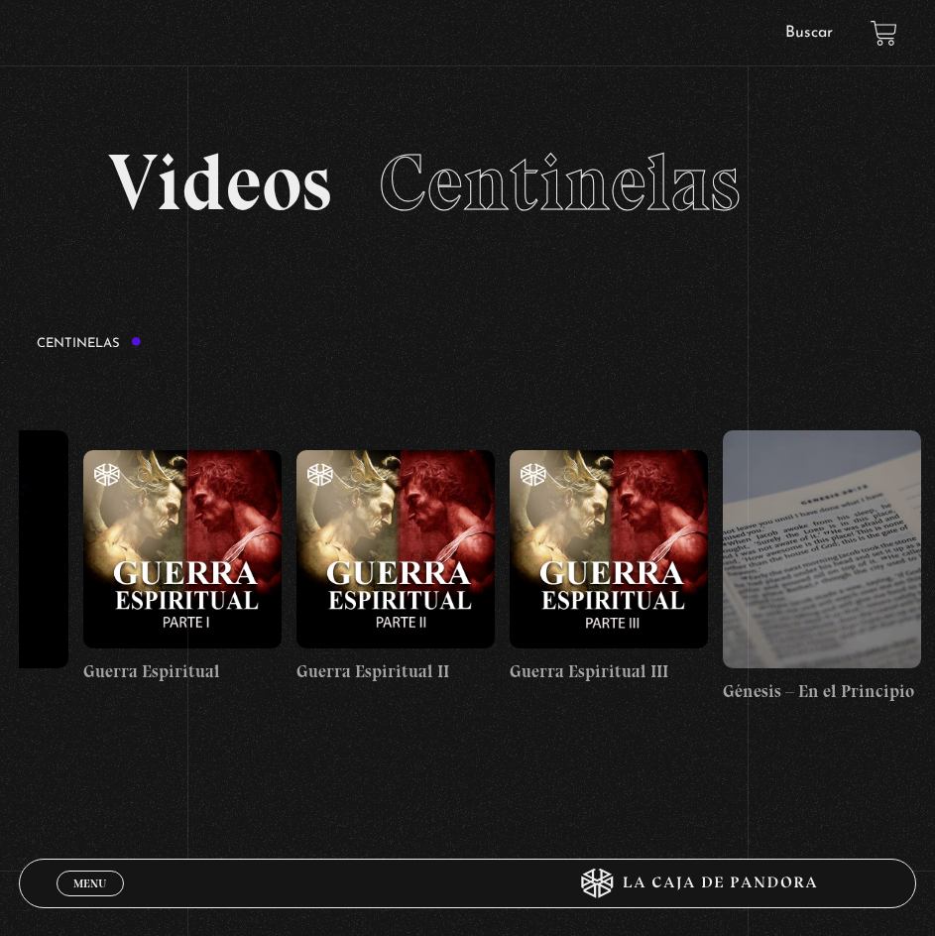
scroll to position [0, 21048]
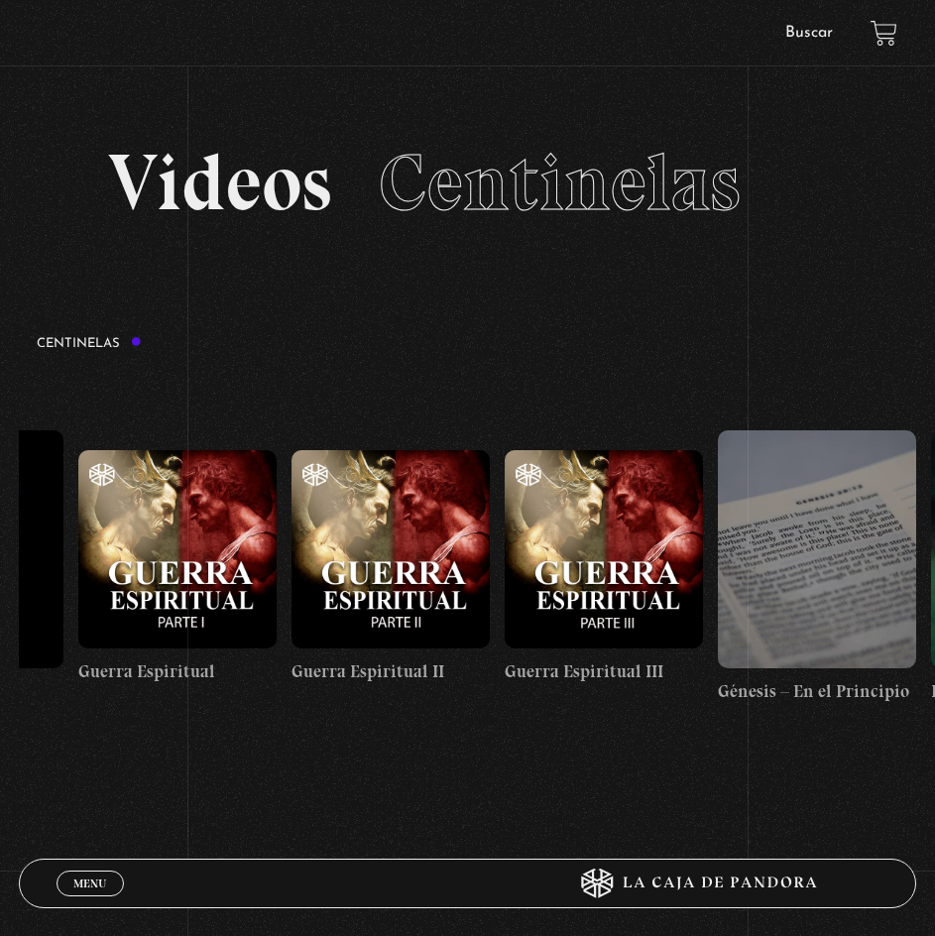
drag, startPoint x: 800, startPoint y: 488, endPoint x: 608, endPoint y: 514, distance: 194.1
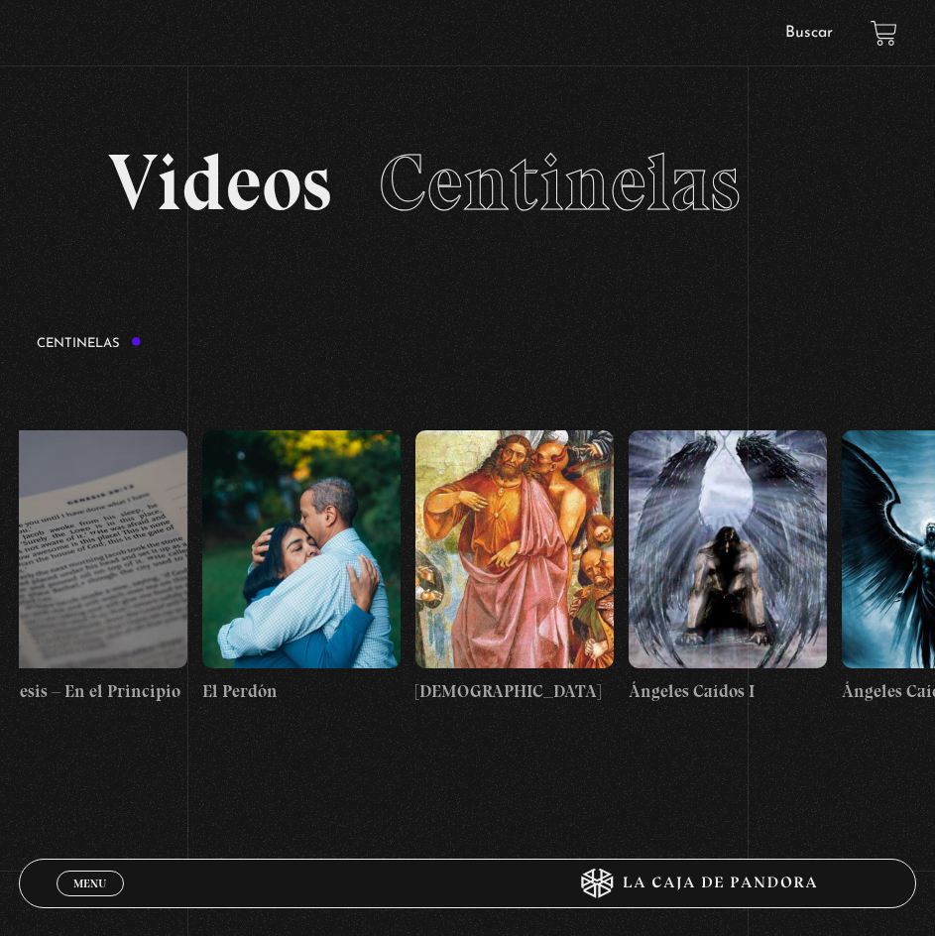
scroll to position [0, 21812]
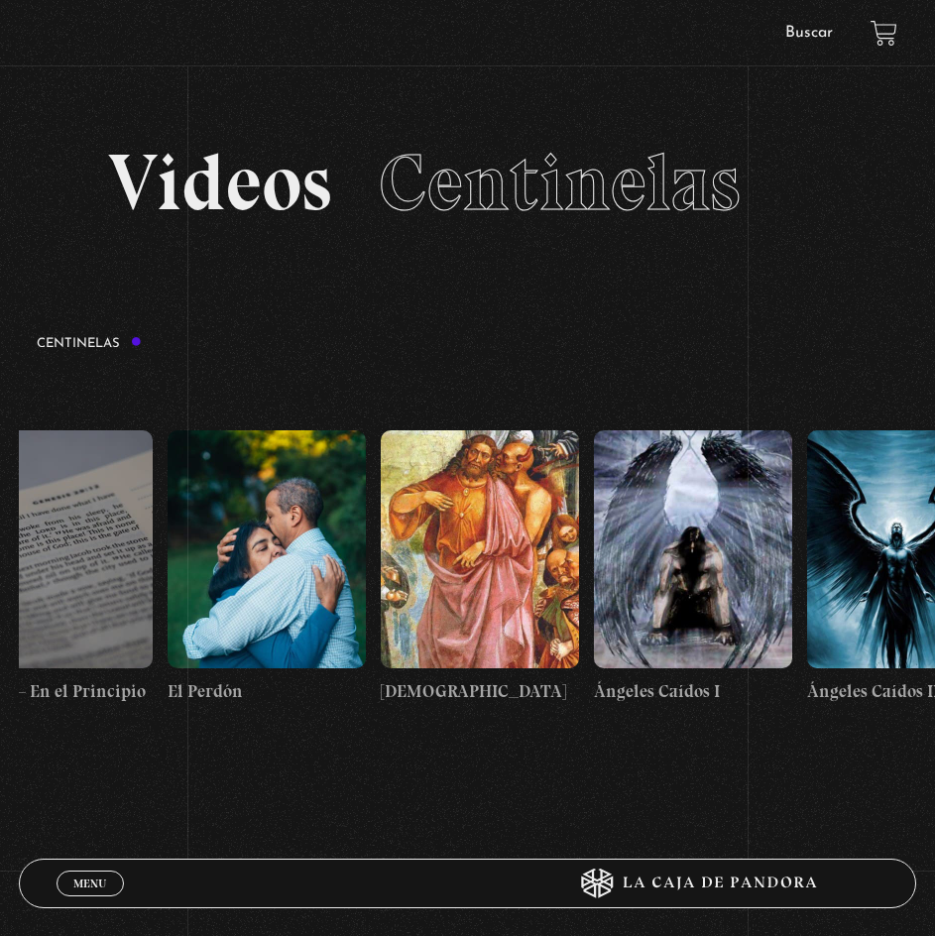
drag, startPoint x: 822, startPoint y: 487, endPoint x: 669, endPoint y: 504, distance: 153.6
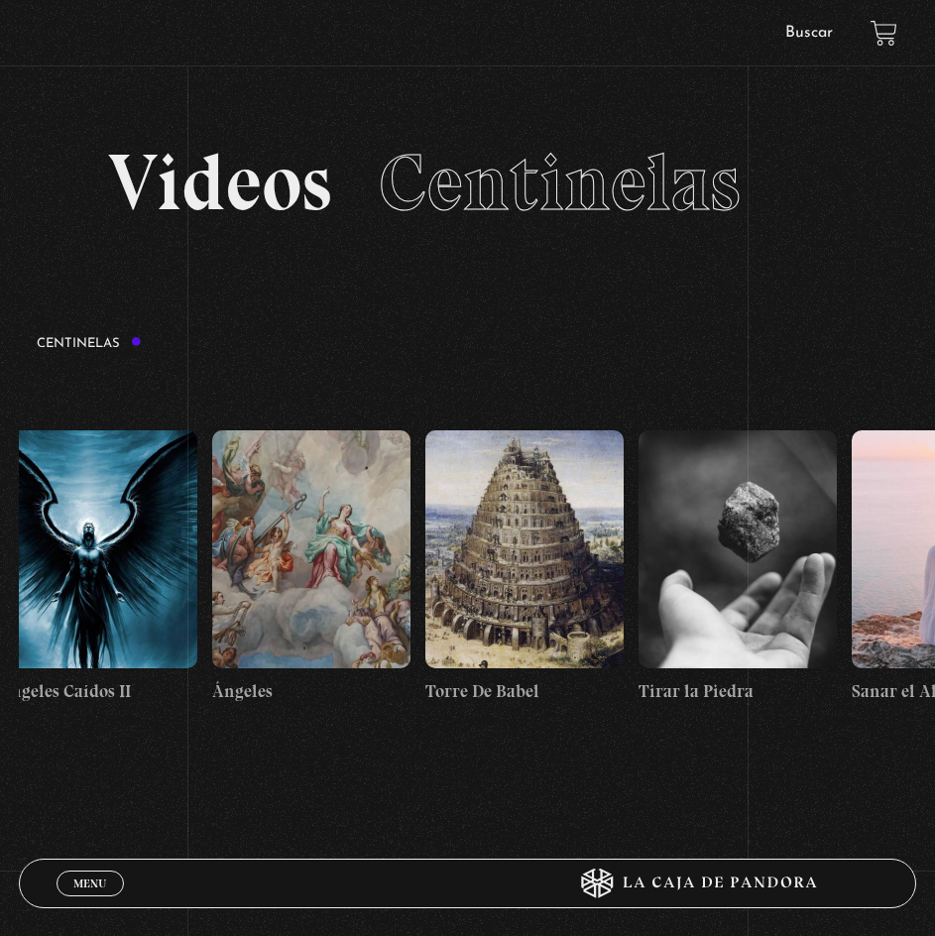
scroll to position [0, 22630]
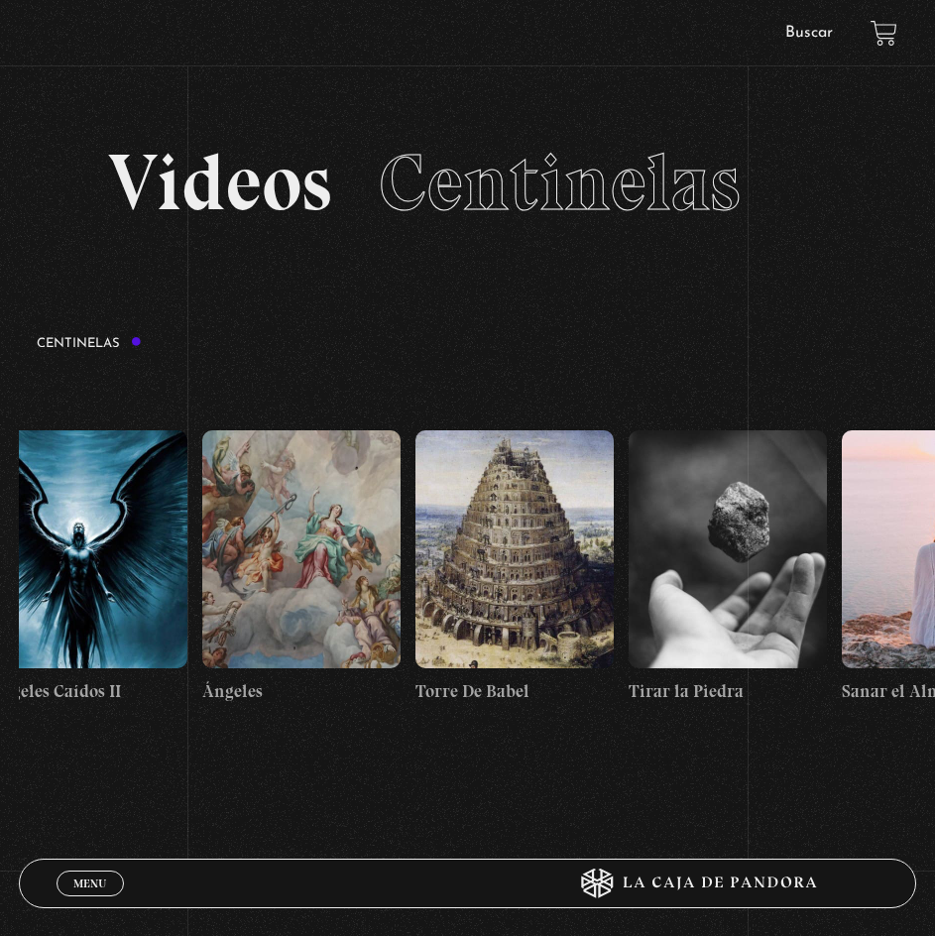
drag, startPoint x: 859, startPoint y: 492, endPoint x: 695, endPoint y: 506, distance: 164.2
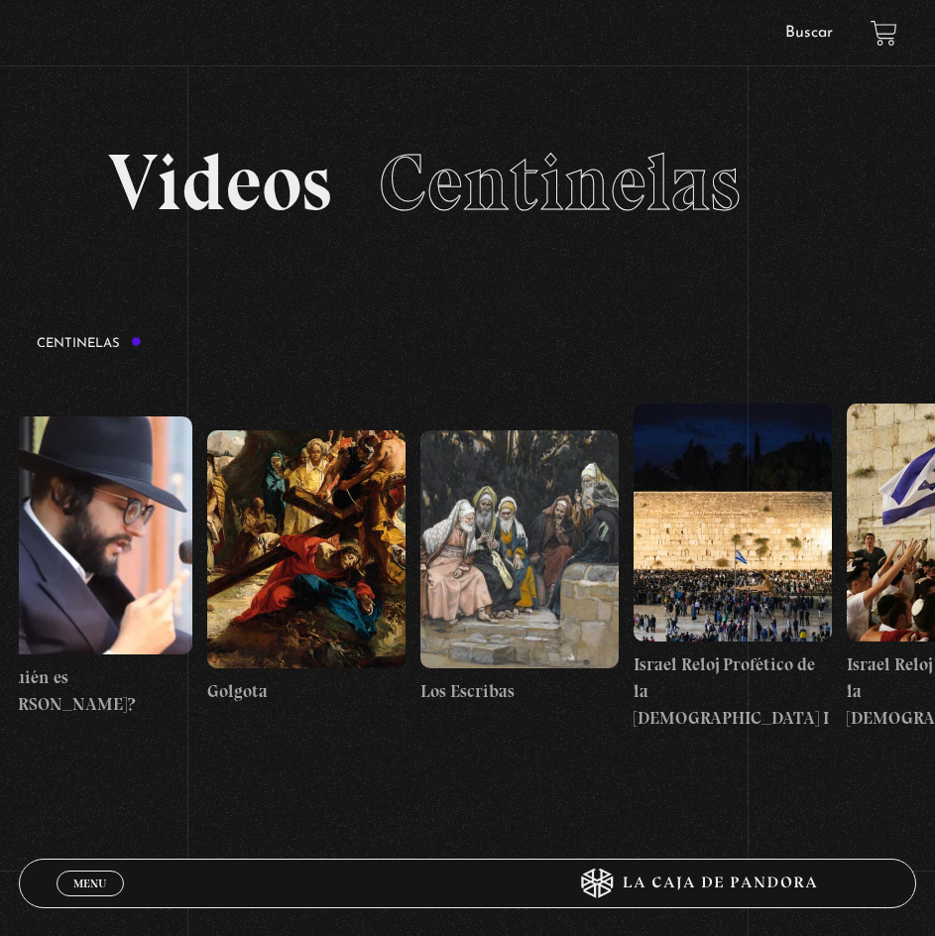
scroll to position [0, 23721]
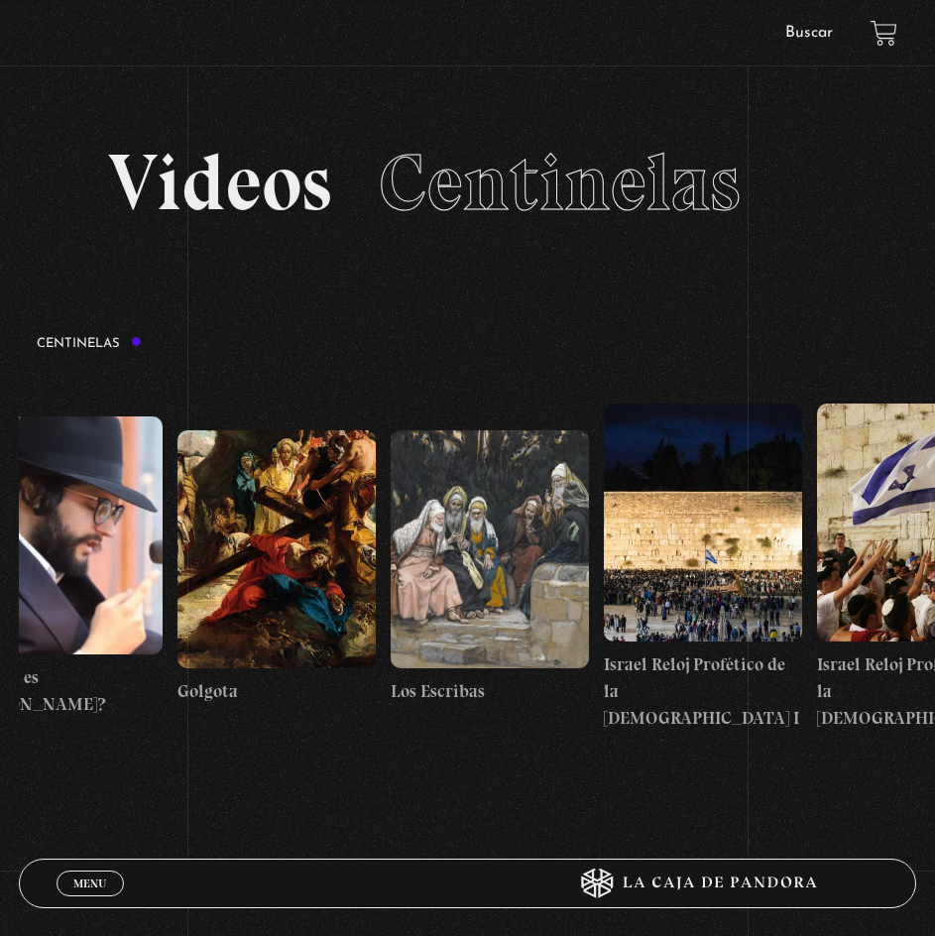
drag, startPoint x: 846, startPoint y: 507, endPoint x: 645, endPoint y: 526, distance: 202.2
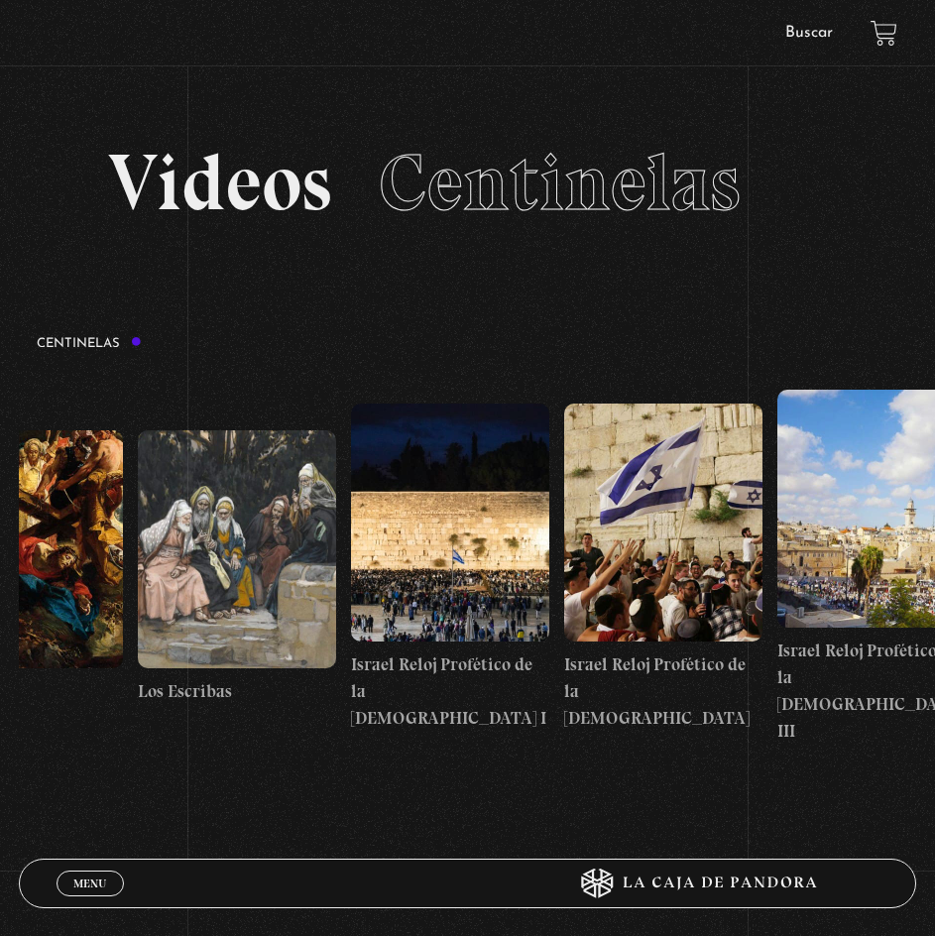
scroll to position [0, 23999]
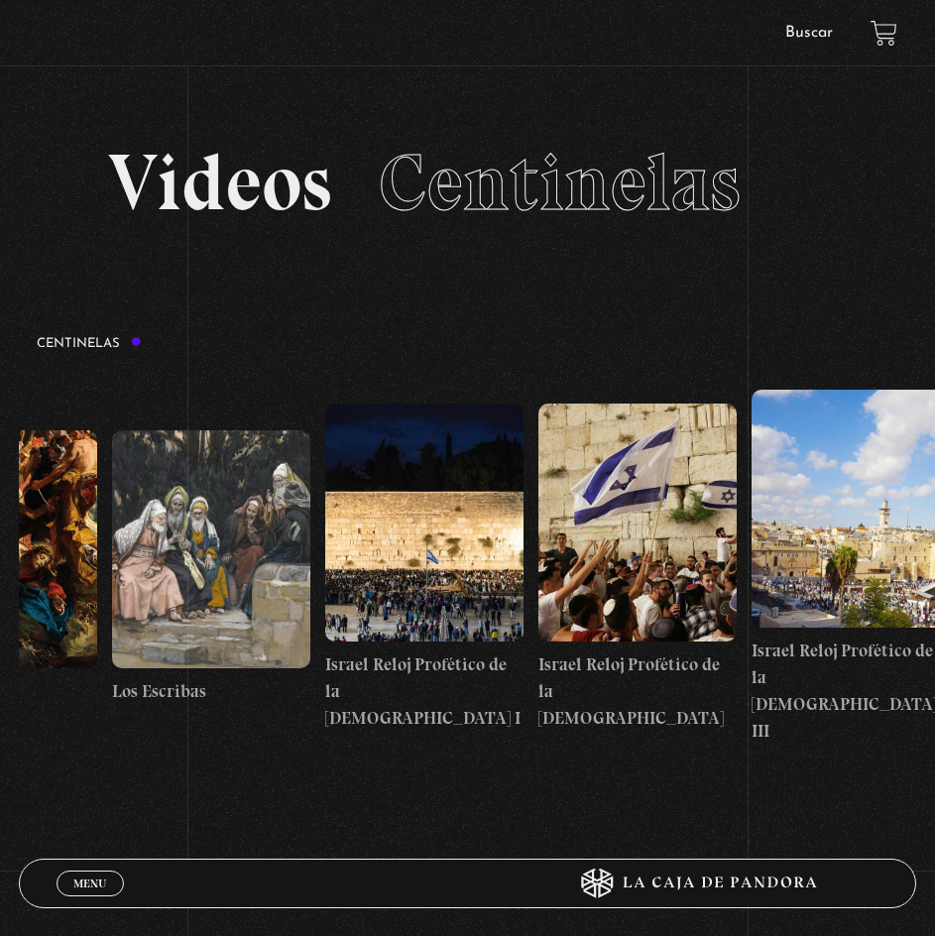
drag, startPoint x: 854, startPoint y: 490, endPoint x: 716, endPoint y: 505, distance: 138.6
click at [719, 508] on figure at bounding box center [637, 523] width 198 height 238
drag, startPoint x: 826, startPoint y: 496, endPoint x: 723, endPoint y: 508, distance: 103.8
drag, startPoint x: 615, startPoint y: 559, endPoint x: 298, endPoint y: 528, distance: 317.9
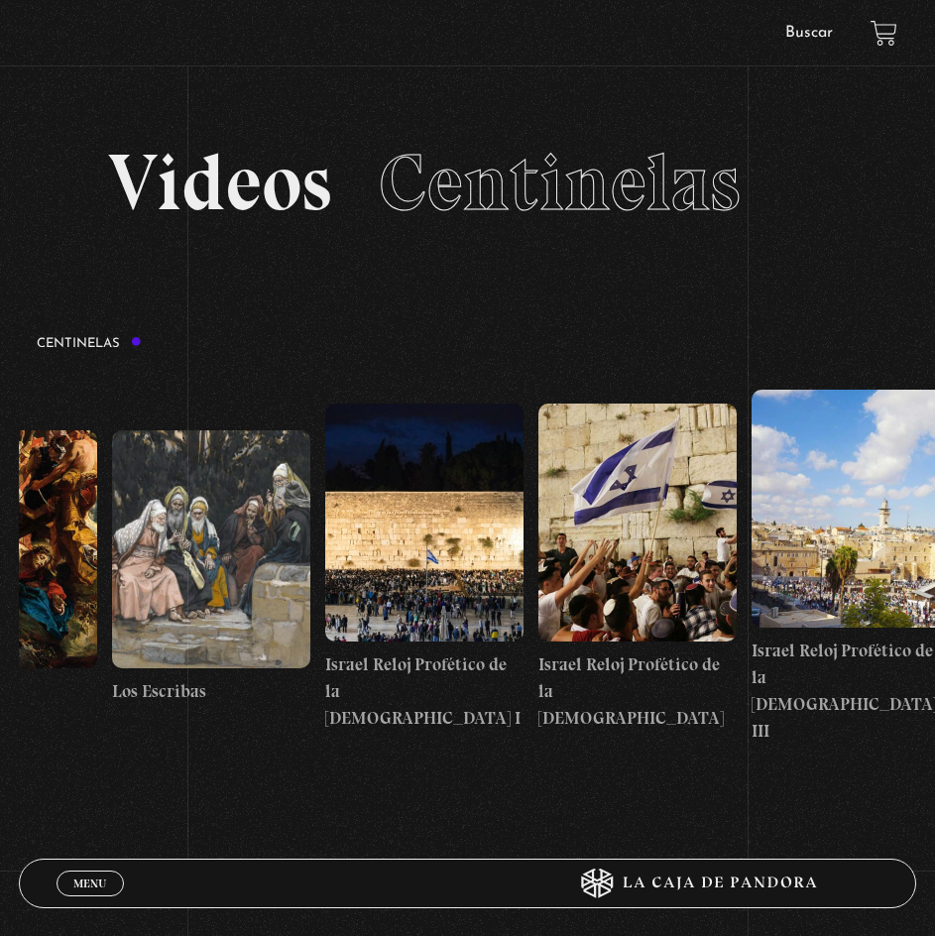
click at [297, 529] on div at bounding box center [477, 567] width 916 height 394
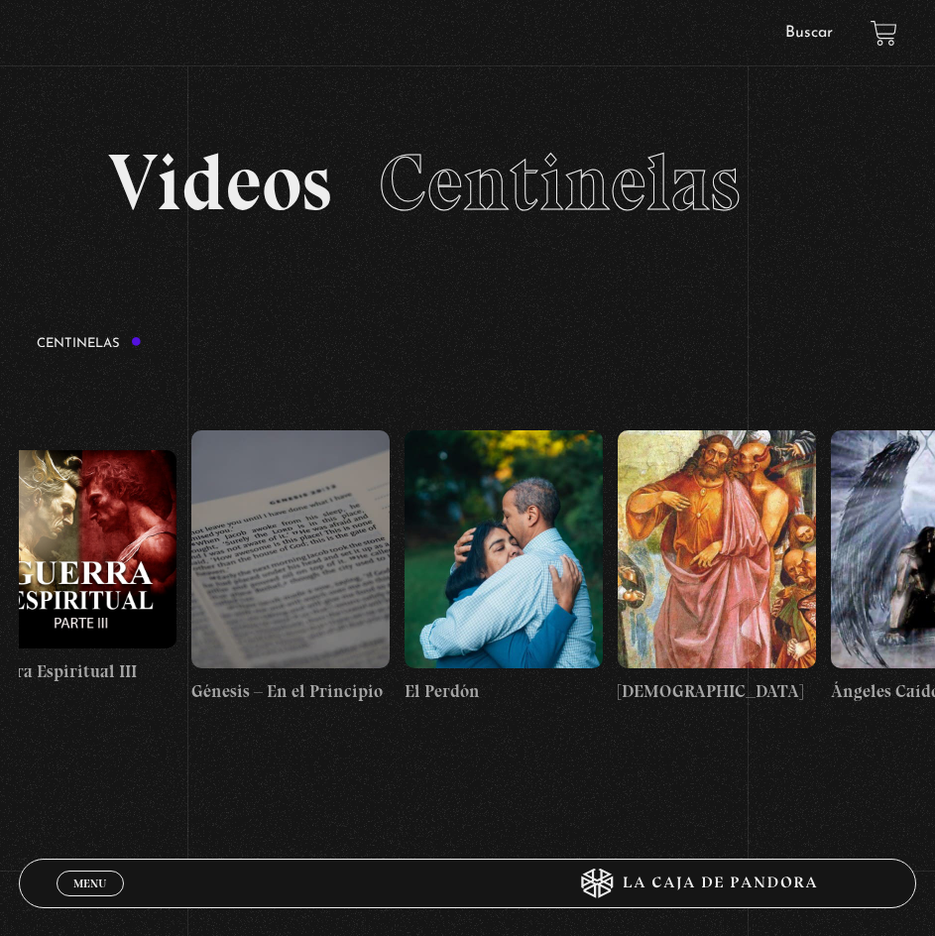
scroll to position [0, 21570]
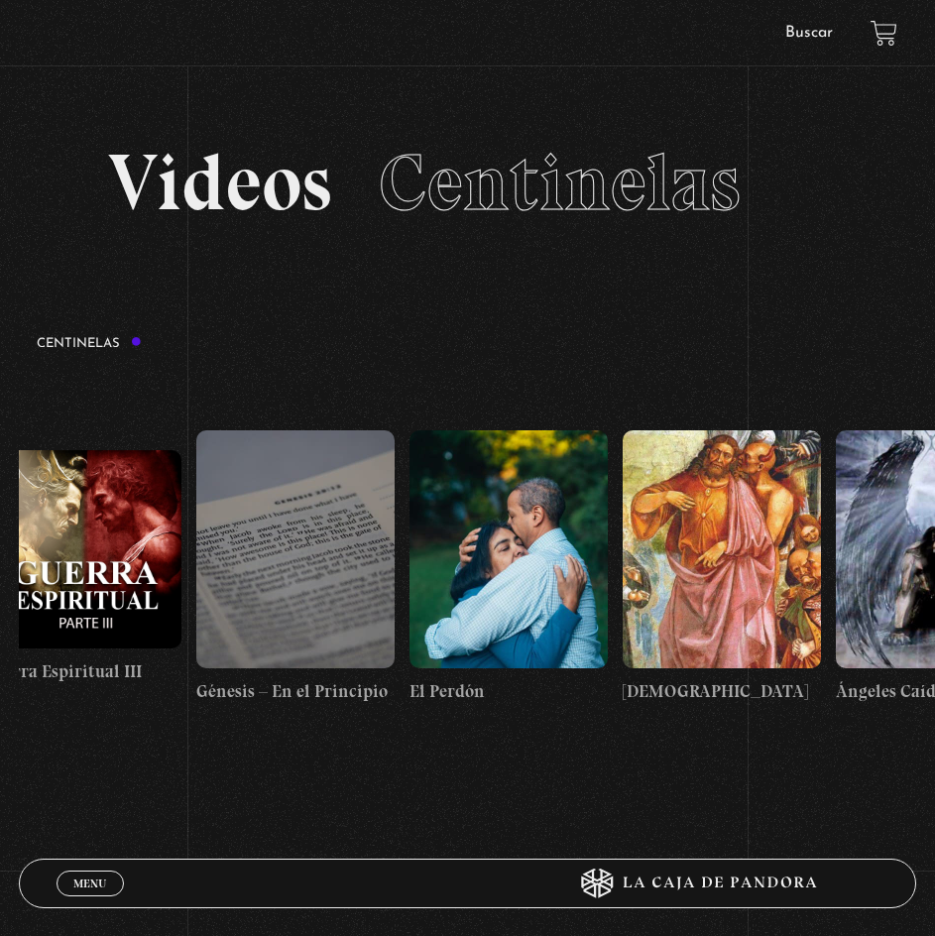
drag, startPoint x: 237, startPoint y: 535, endPoint x: 723, endPoint y: 555, distance: 486.3
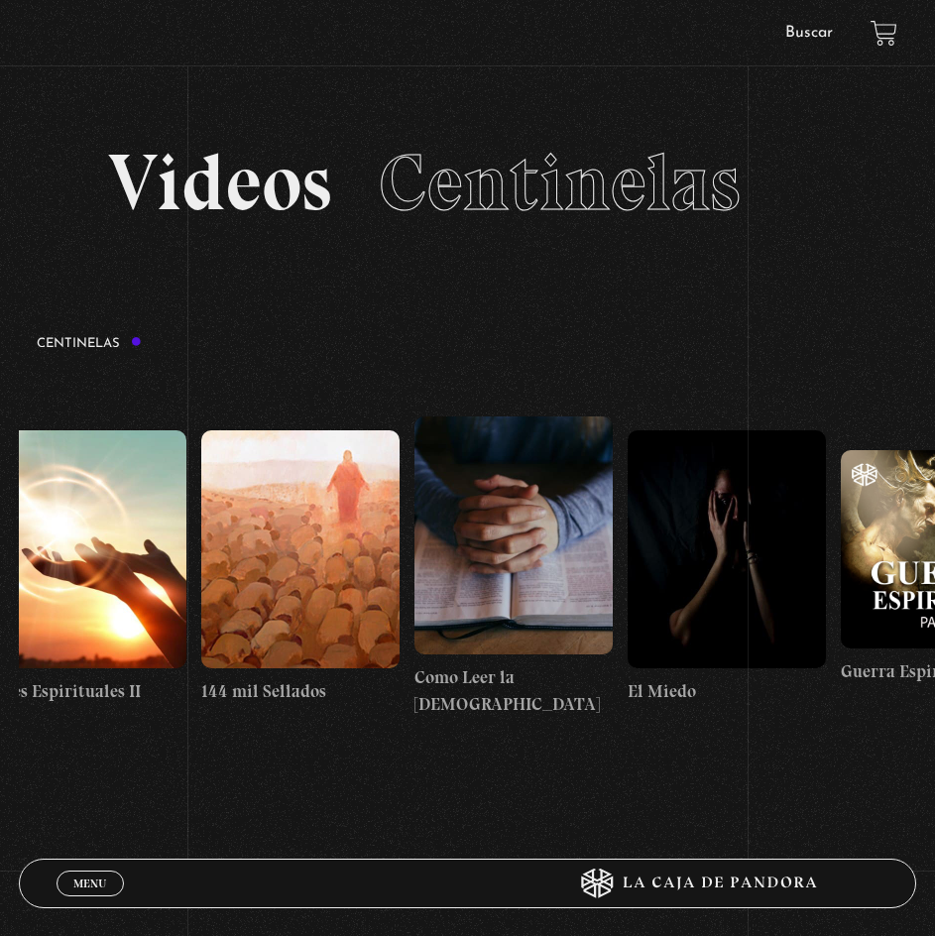
scroll to position [0, 20261]
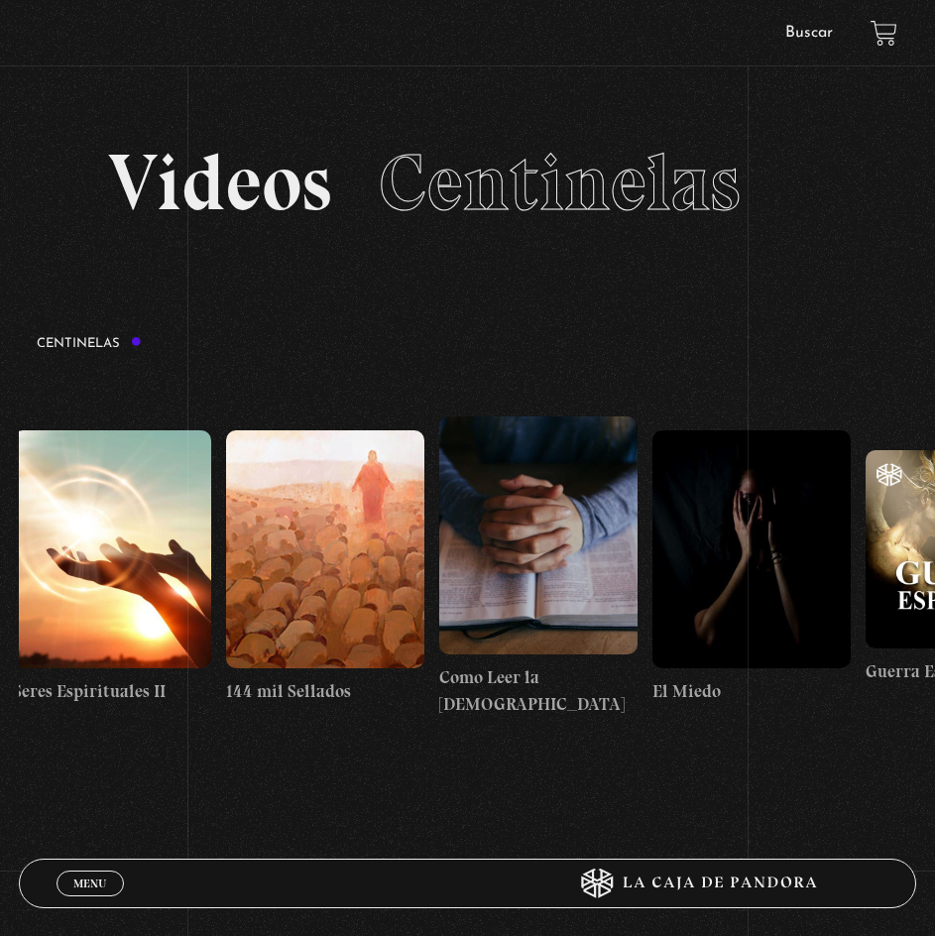
drag, startPoint x: 271, startPoint y: 568, endPoint x: 533, endPoint y: 564, distance: 261.8
drag, startPoint x: 183, startPoint y: 562, endPoint x: 240, endPoint y: 560, distance: 56.6
click at [184, 561] on figure at bounding box center [112, 549] width 198 height 238
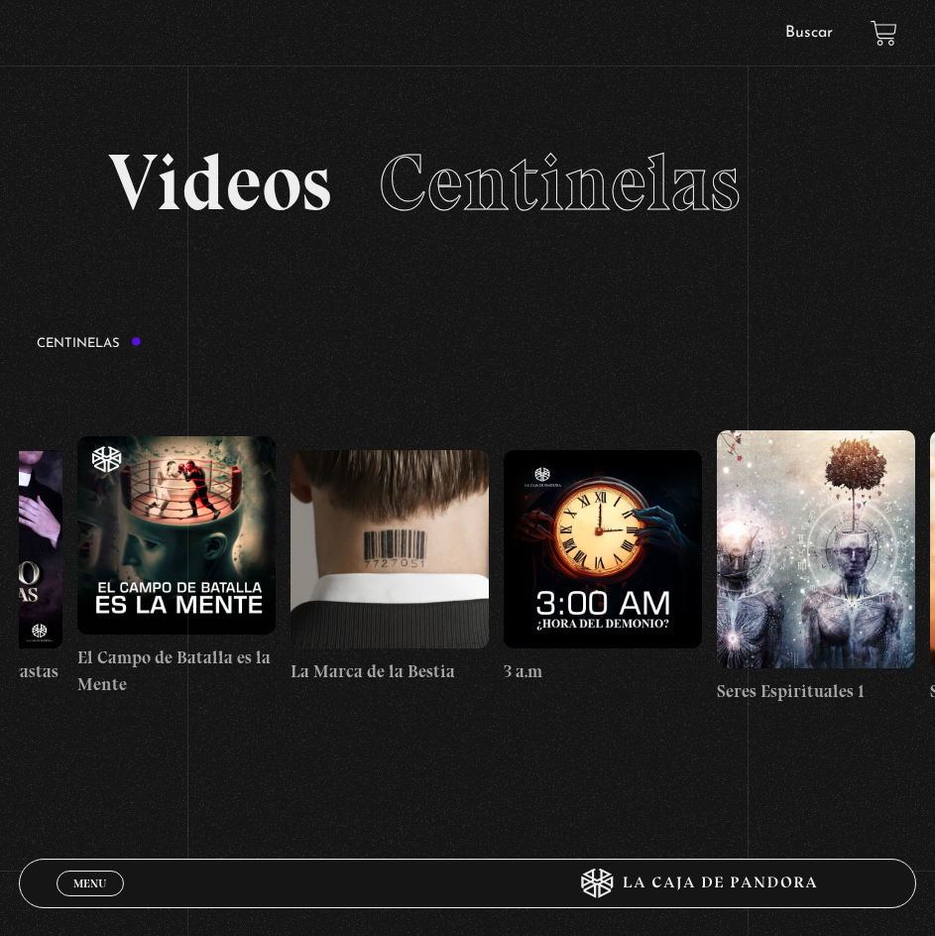
scroll to position [0, 19309]
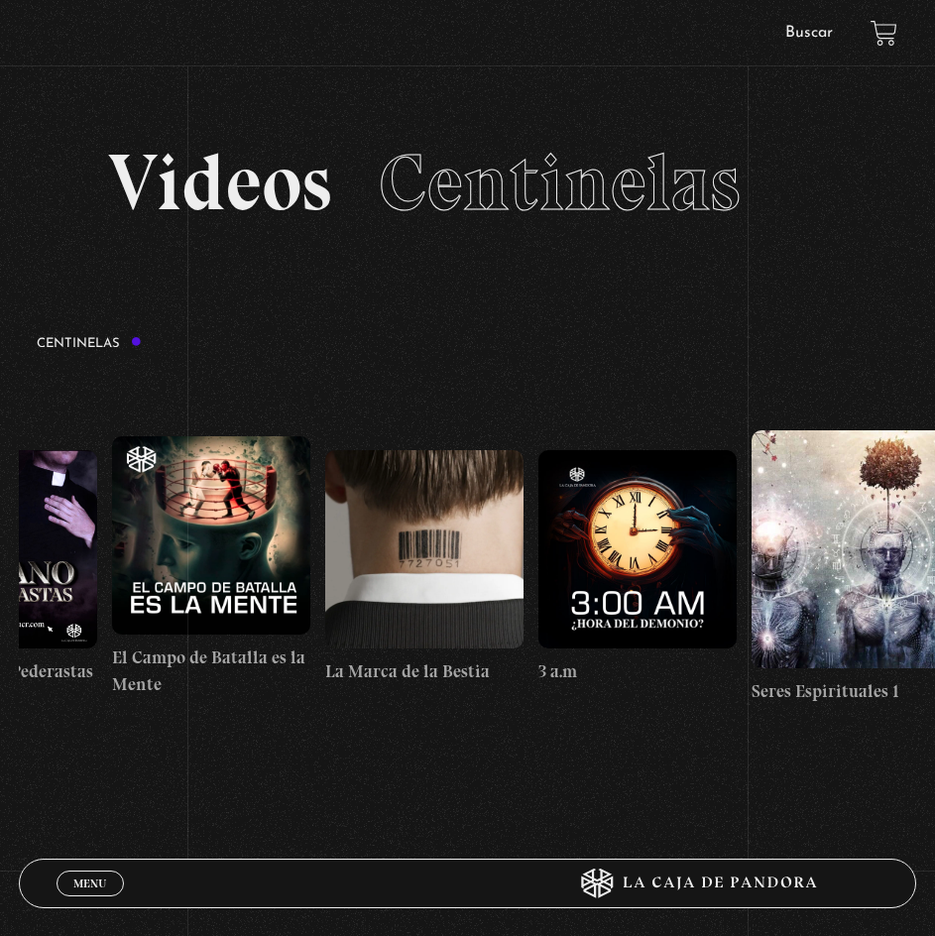
drag, startPoint x: 240, startPoint y: 560, endPoint x: 381, endPoint y: 558, distance: 140.8
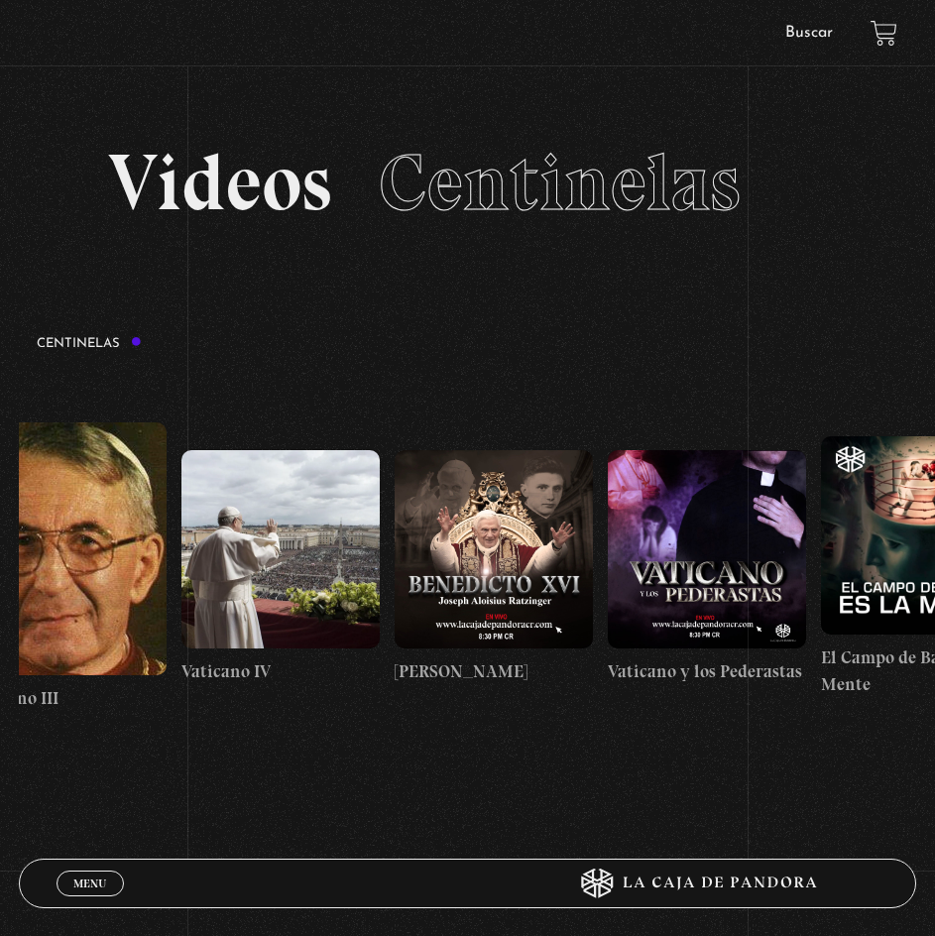
scroll to position [0, 18595]
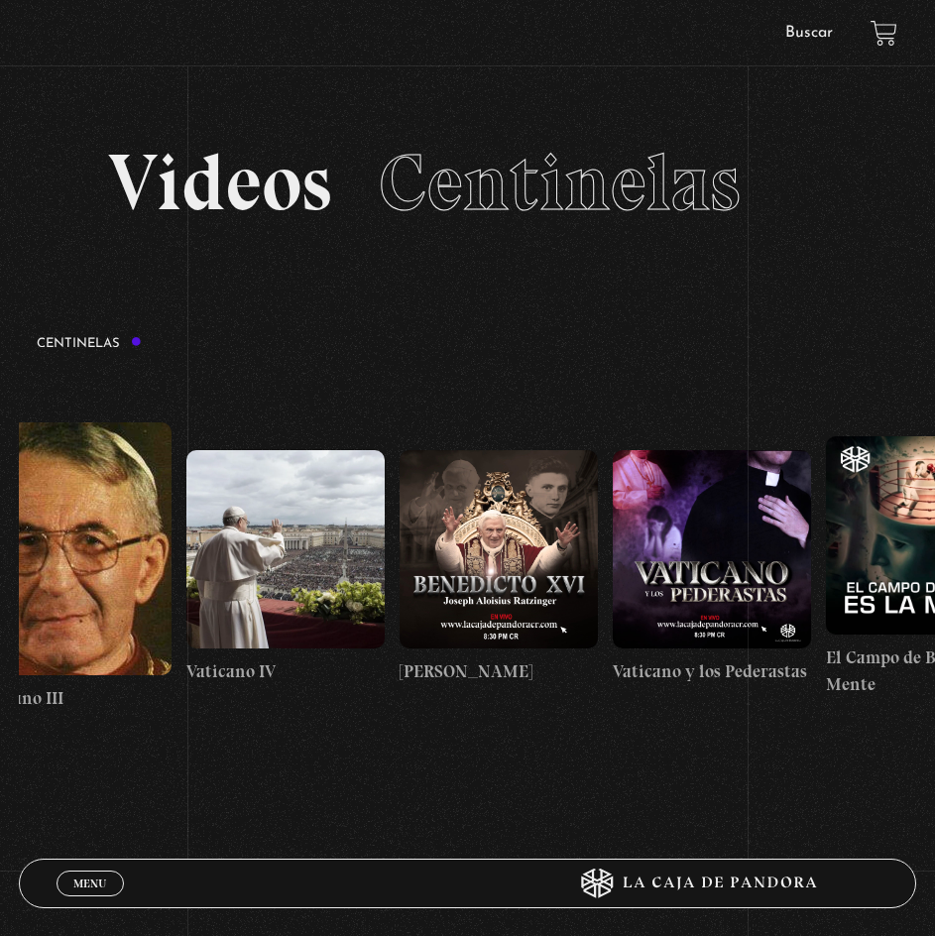
drag, startPoint x: 381, startPoint y: 558, endPoint x: 524, endPoint y: 580, distance: 144.5
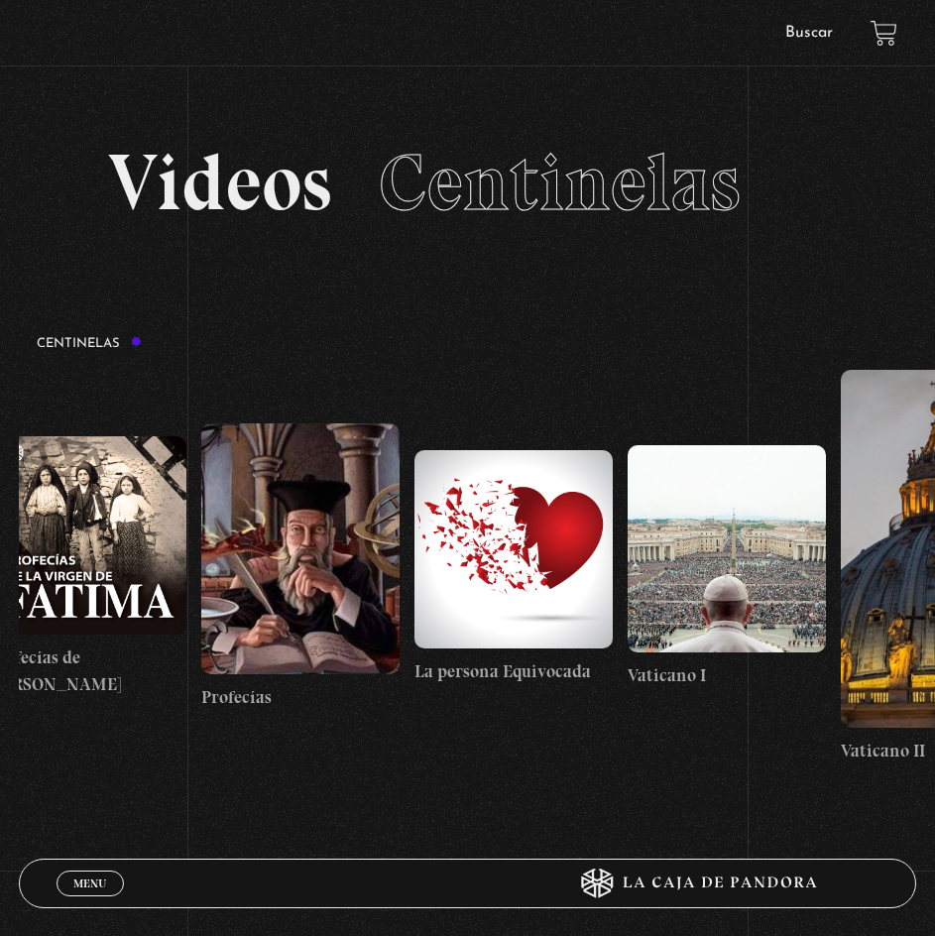
scroll to position [0, 17484]
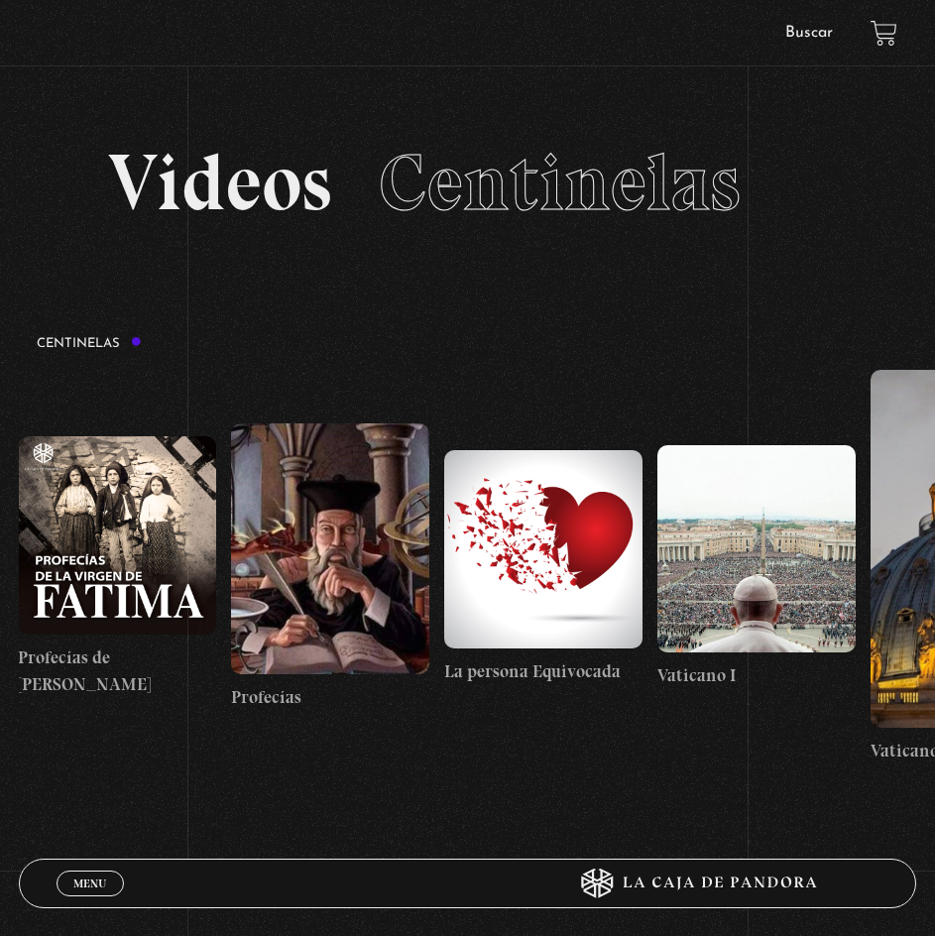
drag, startPoint x: 231, startPoint y: 580, endPoint x: 406, endPoint y: 598, distance: 175.4
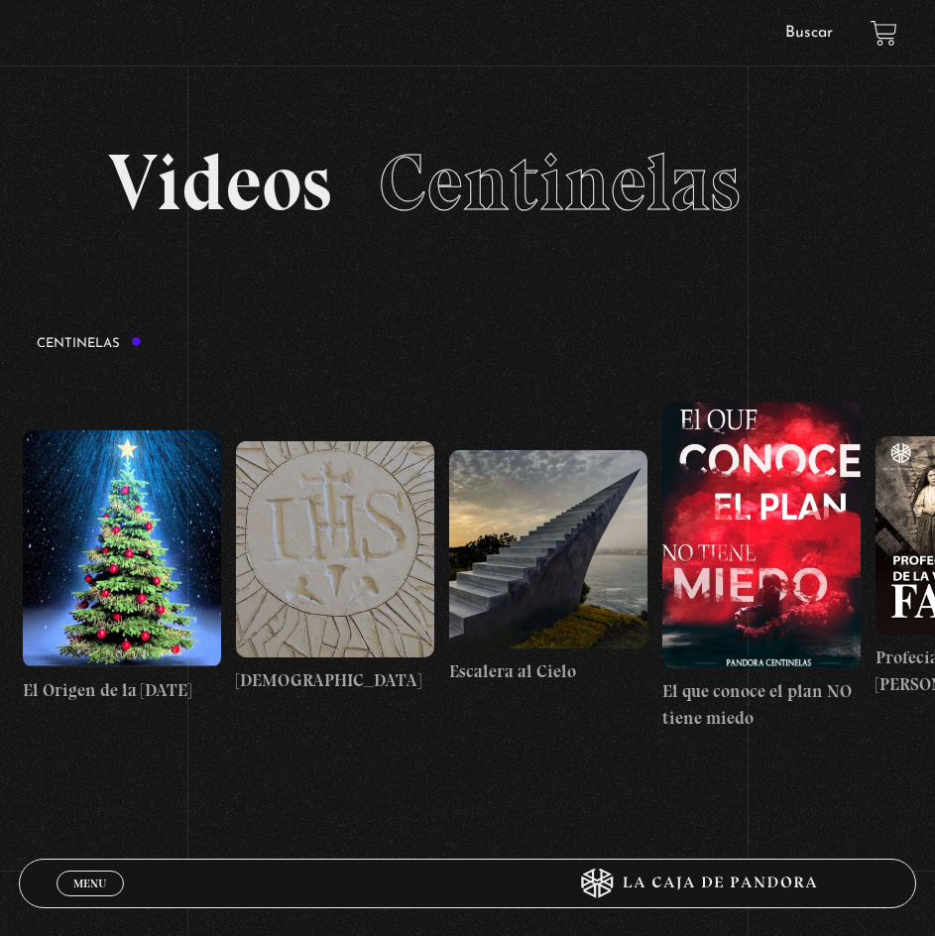
scroll to position [0, 16621]
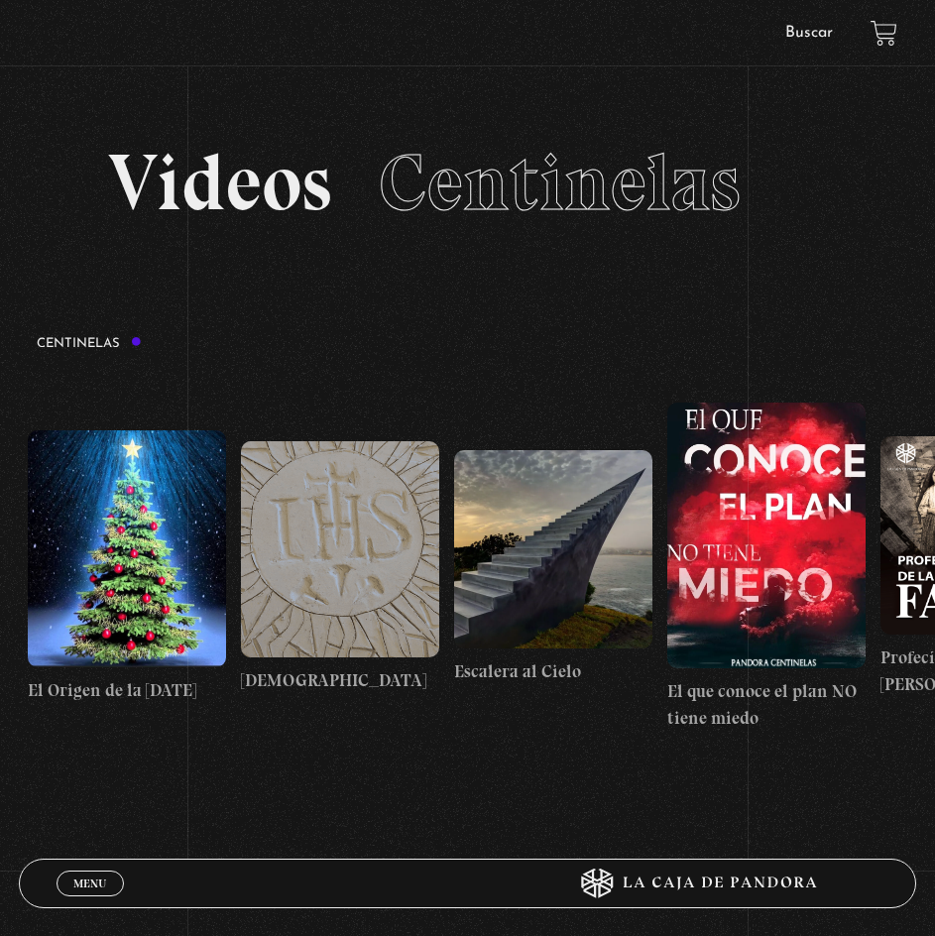
drag, startPoint x: 159, startPoint y: 578, endPoint x: 331, endPoint y: 582, distance: 172.6
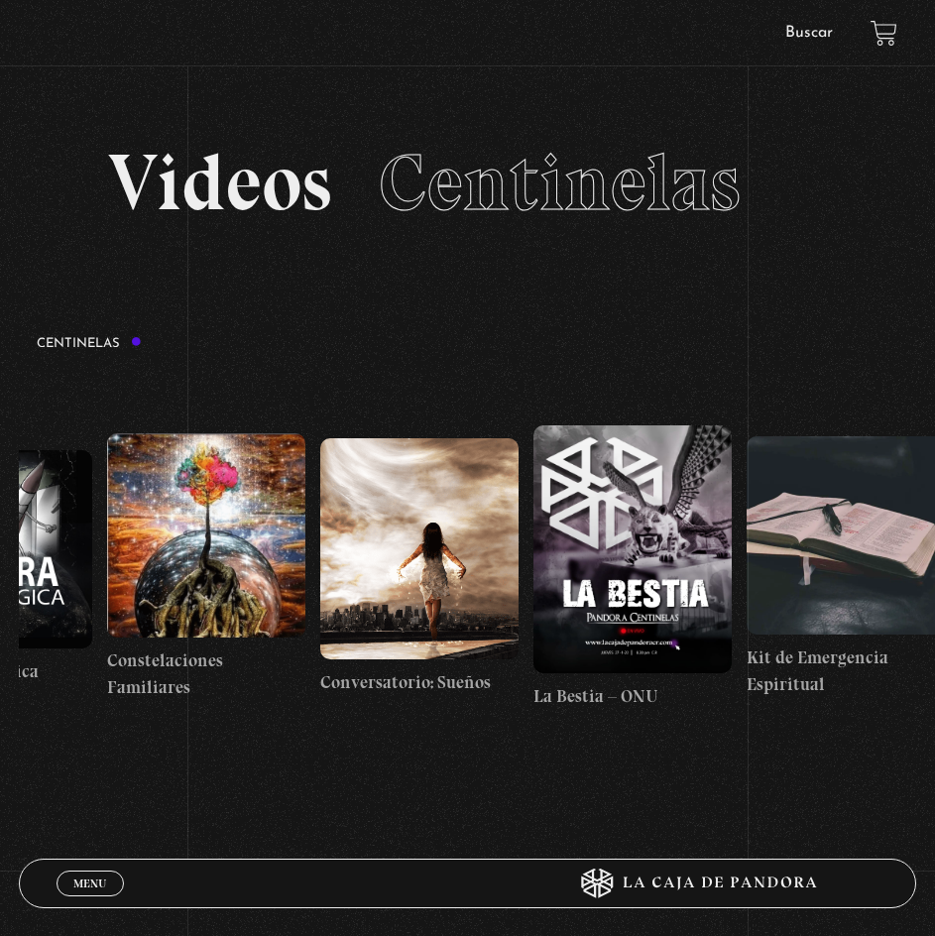
scroll to position [0, 15659]
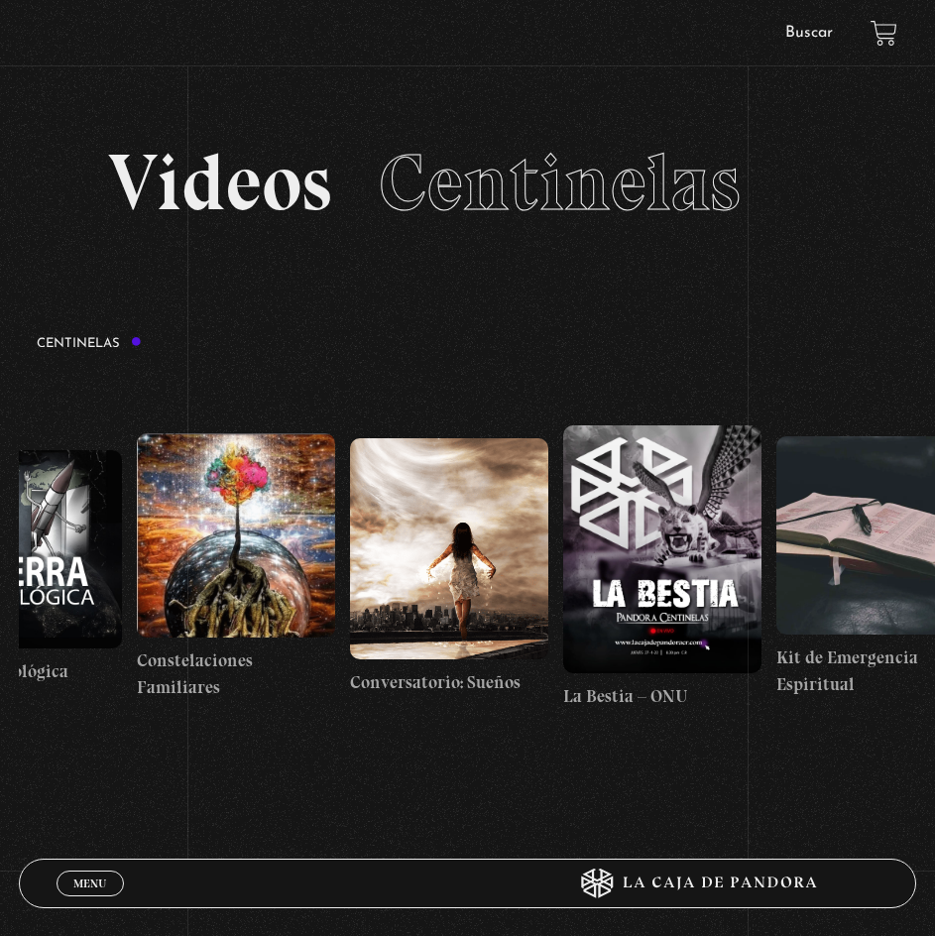
drag, startPoint x: 134, startPoint y: 568, endPoint x: 326, endPoint y: 594, distance: 194.1
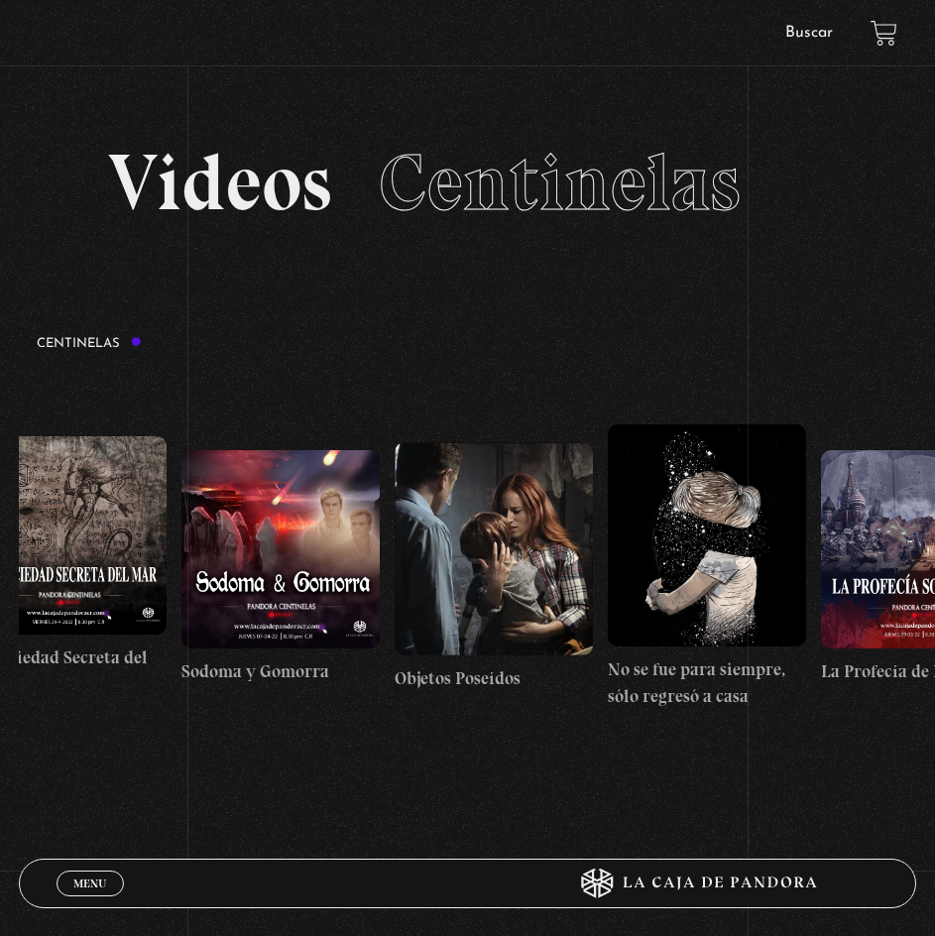
drag, startPoint x: 120, startPoint y: 590, endPoint x: 345, endPoint y: 607, distance: 225.7
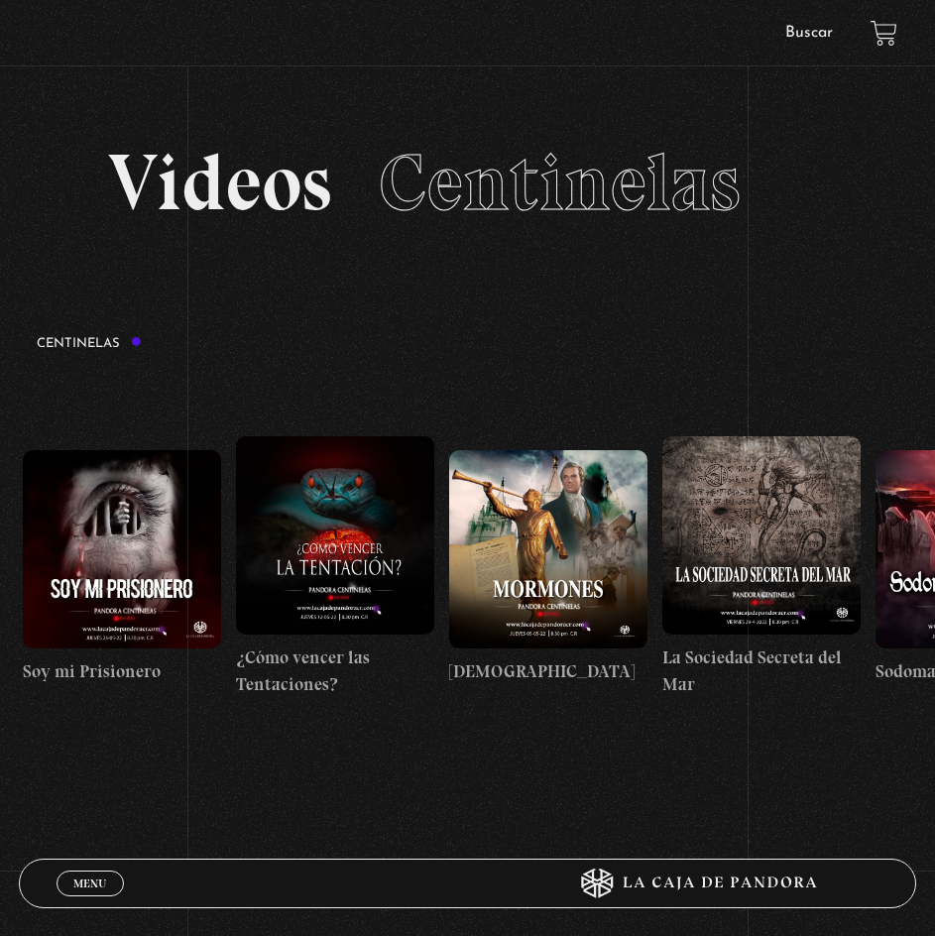
scroll to position [0, 13835]
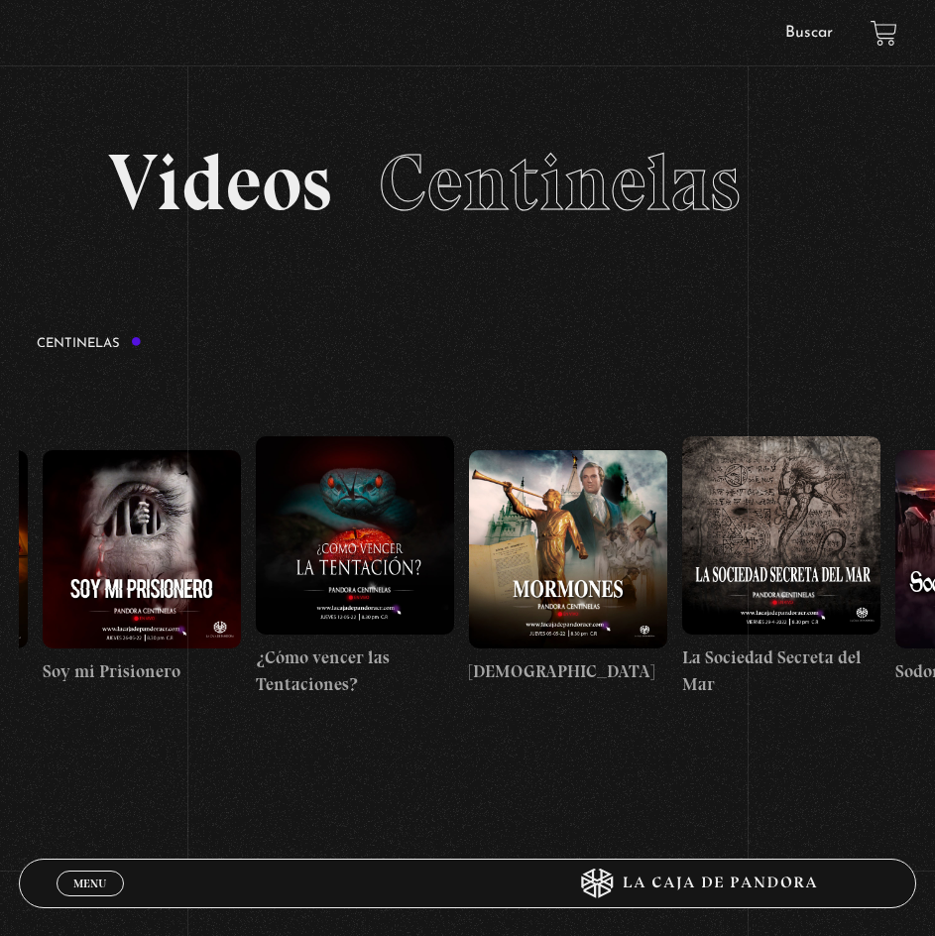
drag, startPoint x: 165, startPoint y: 582, endPoint x: 304, endPoint y: 585, distance: 139.9
